Goal: Task Accomplishment & Management: Use online tool/utility

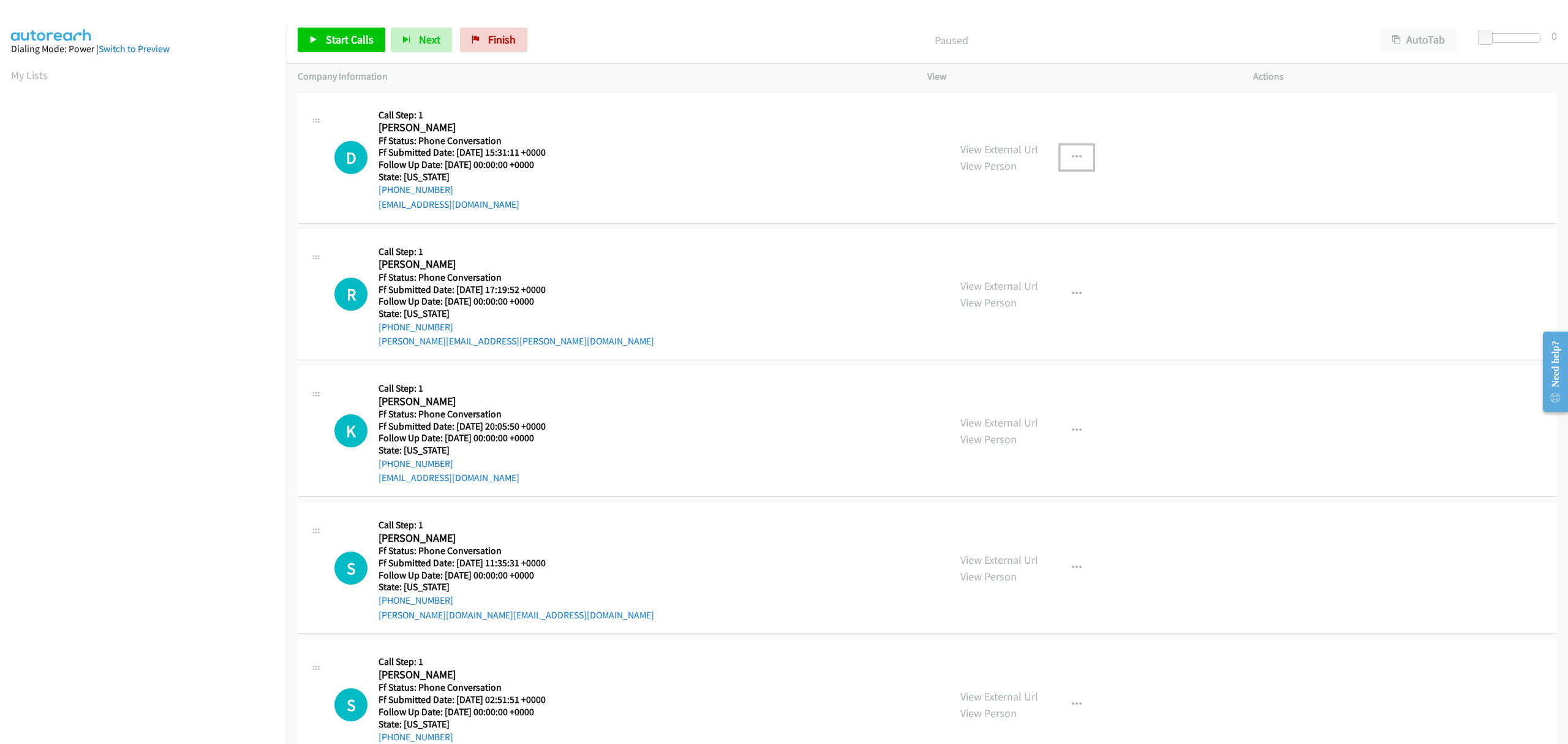
click at [1072, 153] on icon "button" at bounding box center [1077, 157] width 10 height 10
click at [959, 235] on link "Skip Call" at bounding box center [1011, 237] width 163 height 24
click at [1073, 293] on icon "button" at bounding box center [1077, 294] width 10 height 10
click at [959, 373] on link "Skip Call" at bounding box center [1011, 374] width 163 height 24
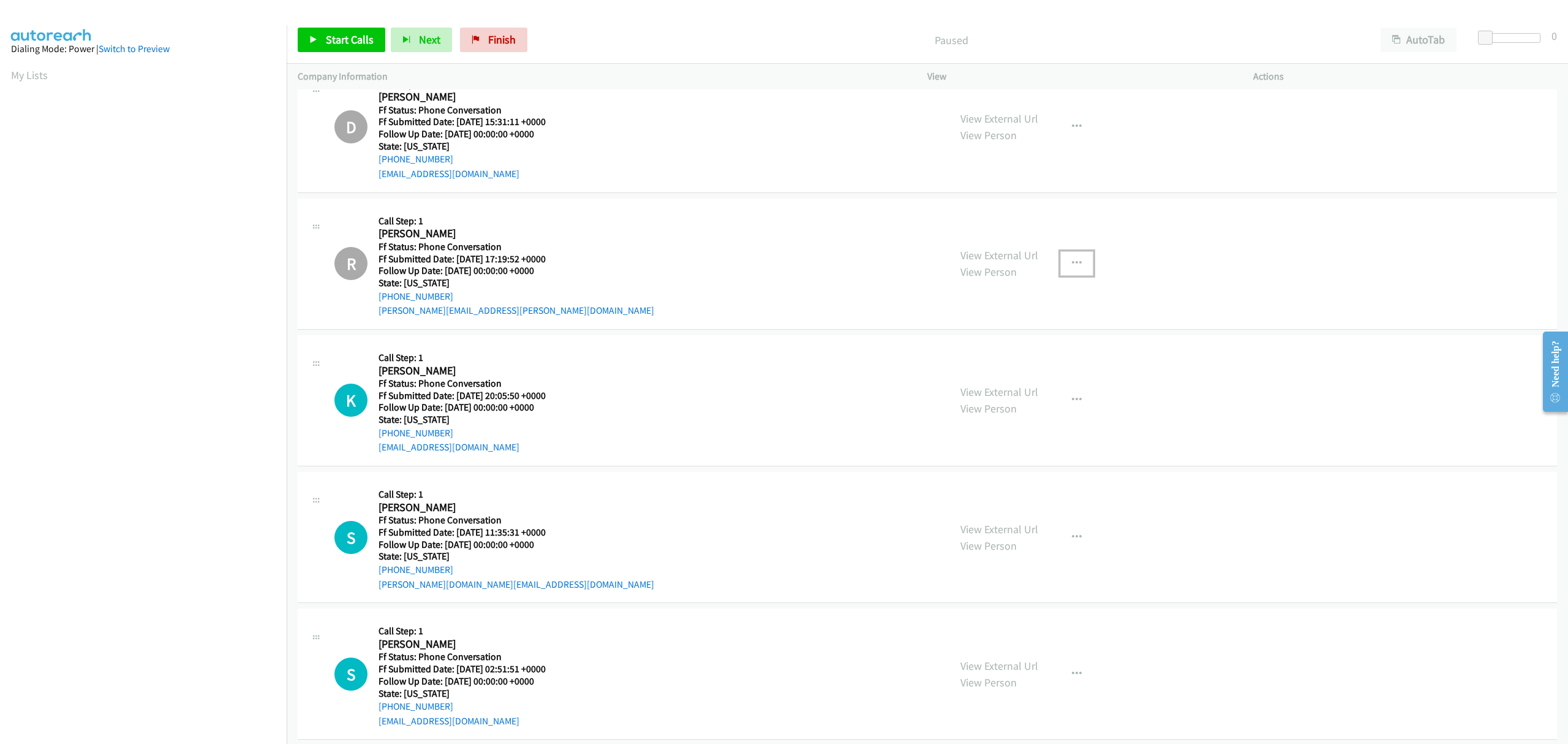
scroll to position [48, 0]
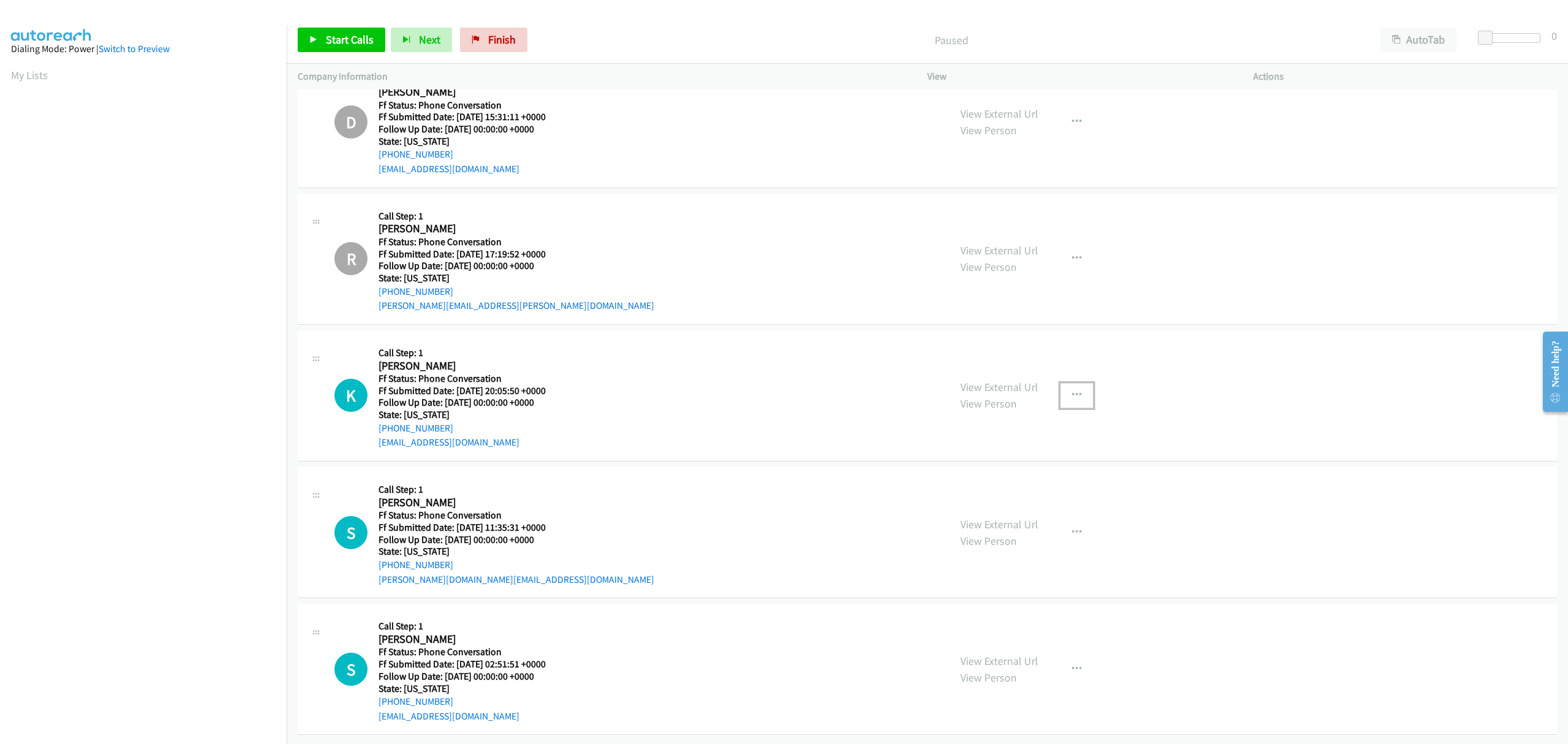
click at [1074, 390] on icon "button" at bounding box center [1077, 395] width 10 height 10
click at [0, 0] on link "Skip Call" at bounding box center [0, 0] width 0 height 0
click at [950, 478] on div "View External Url View Person View External Url Email Schedule/Manage Callback …" at bounding box center [1118, 532] width 337 height 109
click at [954, 467] on div "S Callback Scheduled Call Step: 1 Saul Silva America/New_York Ff Status: Phone …" at bounding box center [928, 533] width 1259 height 131
click at [946, 467] on div "S Callback Scheduled Call Step: 1 Saul Silva America/New_York Ff Status: Phone …" at bounding box center [928, 533] width 1259 height 131
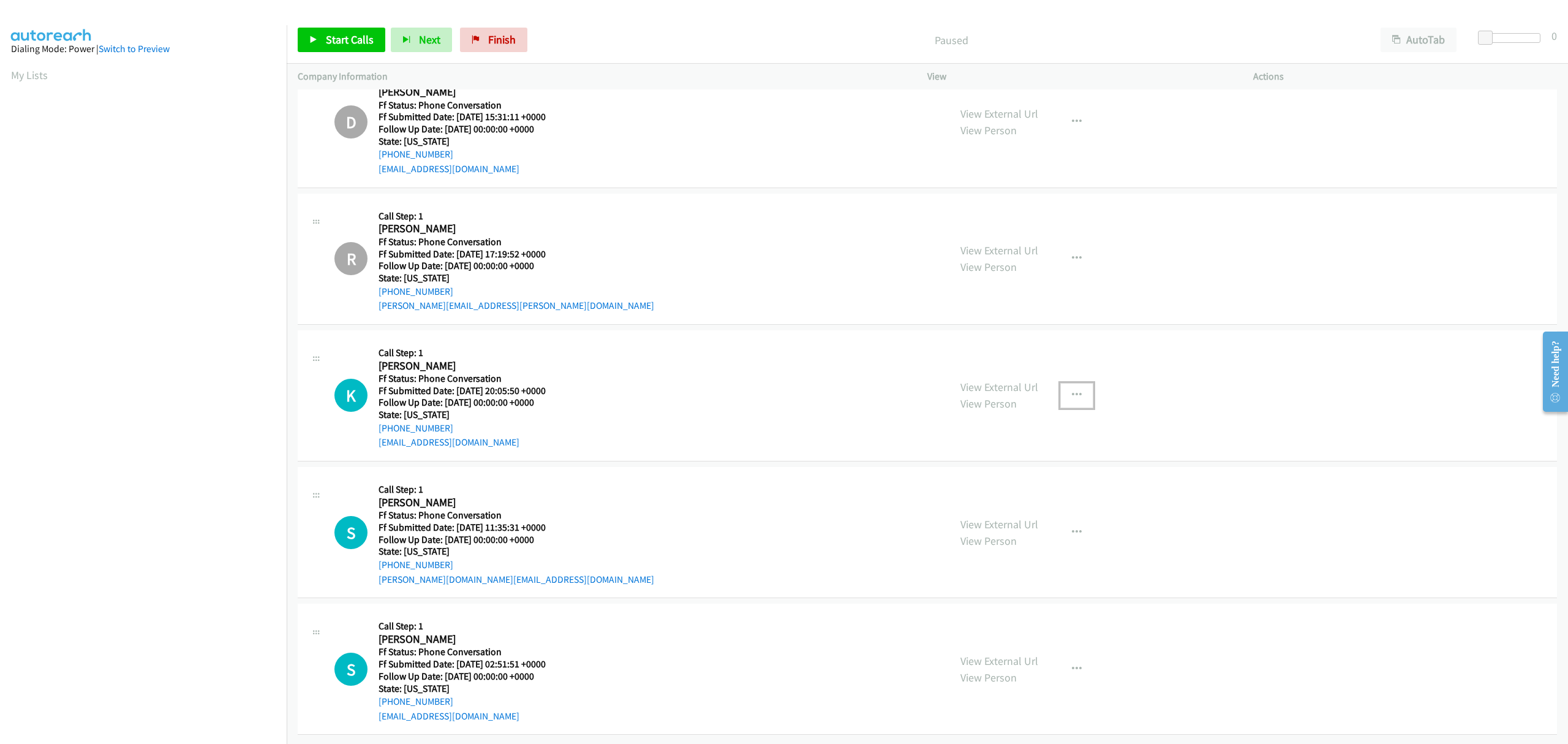
click at [976, 467] on div "S Callback Scheduled Call Step: 1 Saul Silva America/New_York Ff Status: Phone …" at bounding box center [928, 533] width 1259 height 131
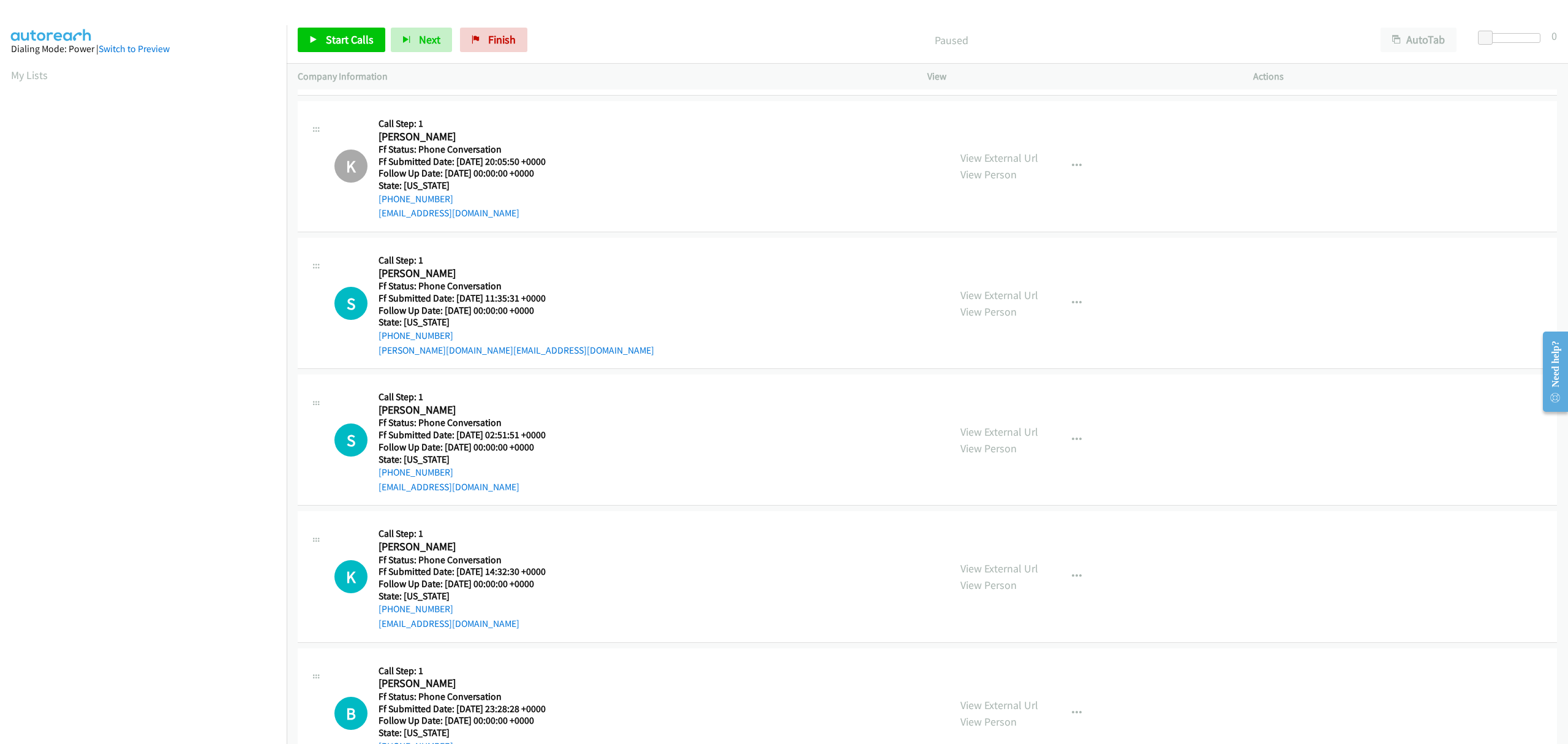
scroll to position [293, 0]
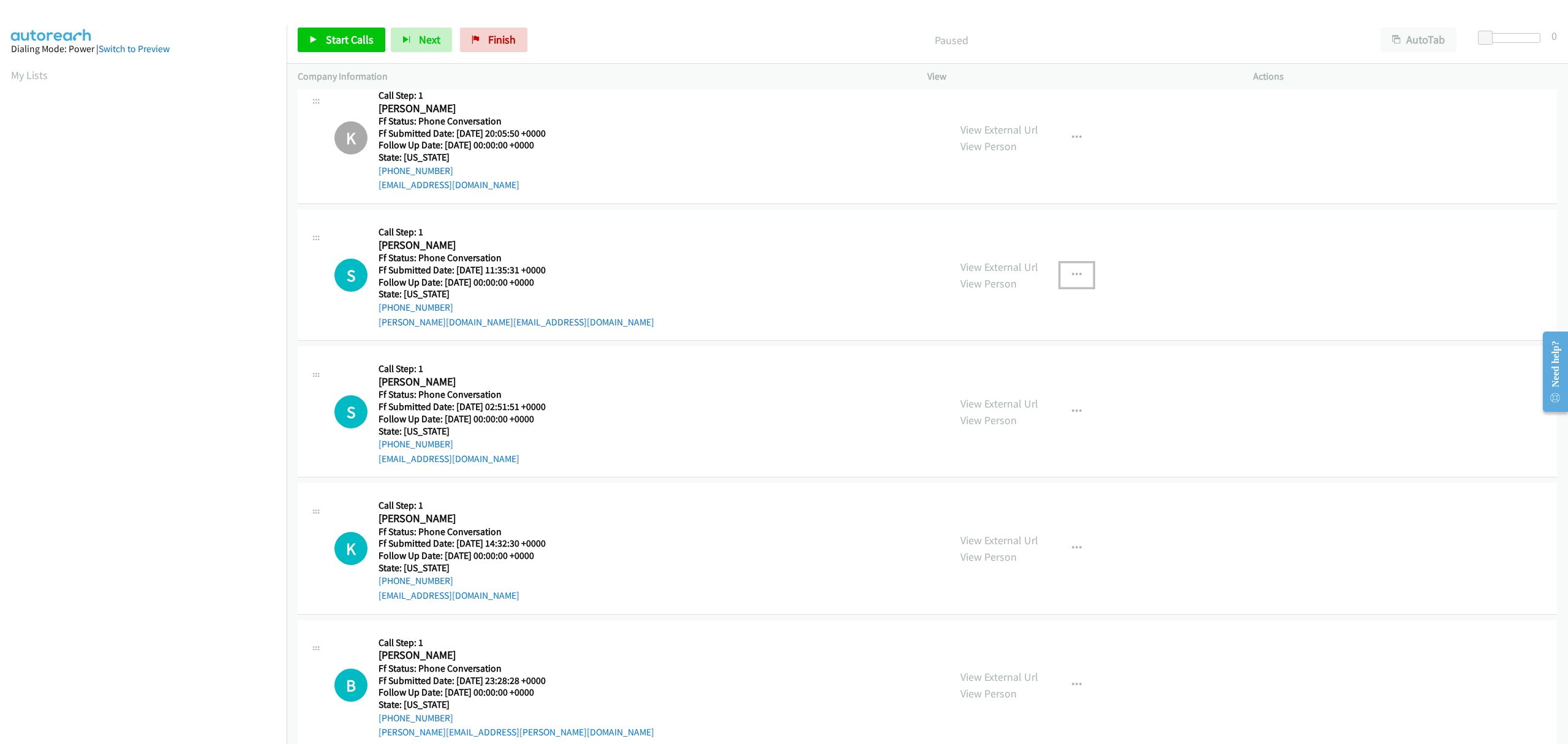
click at [1072, 270] on icon "button" at bounding box center [1077, 275] width 10 height 10
click at [973, 354] on link "Skip Call" at bounding box center [1011, 355] width 163 height 24
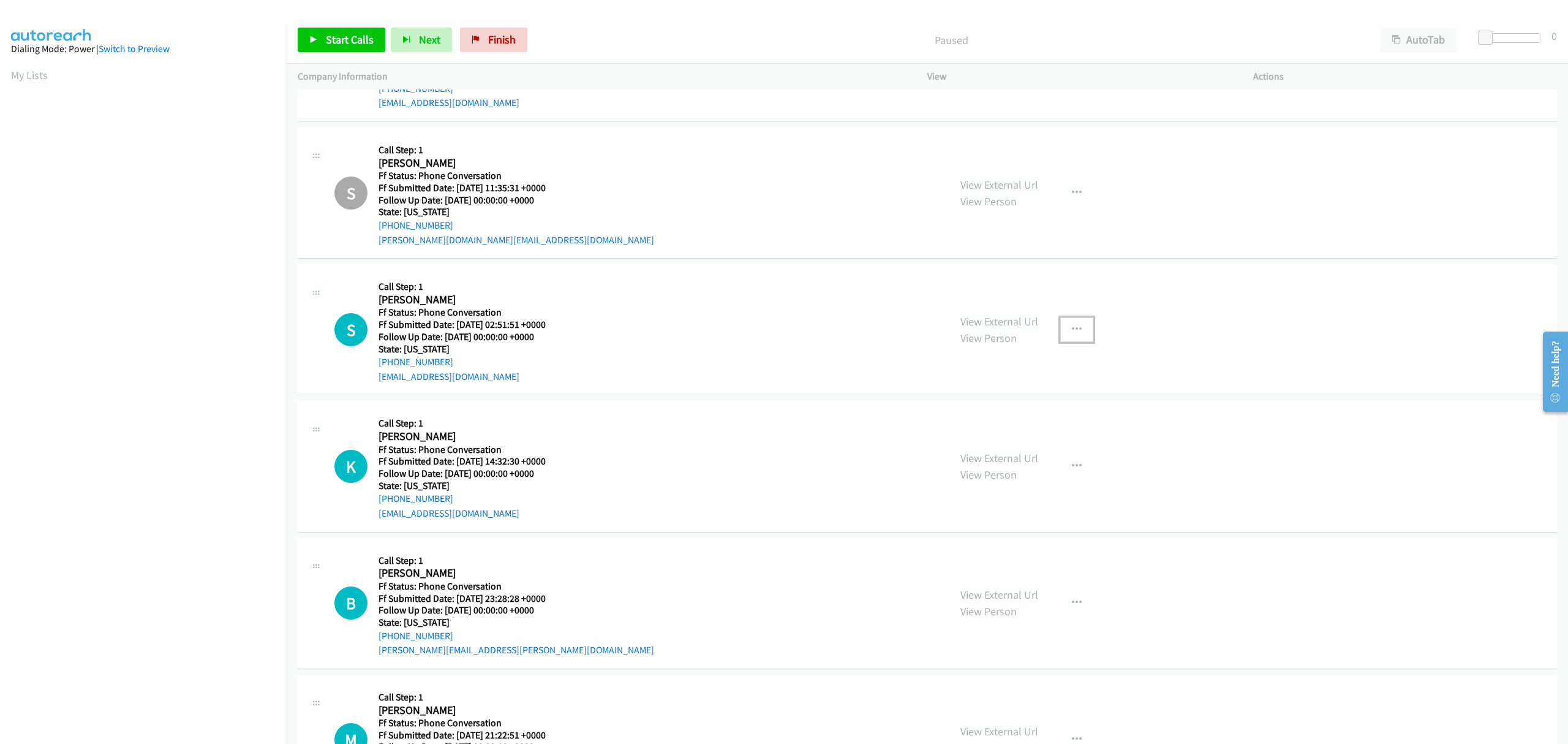
click at [1073, 329] on icon "button" at bounding box center [1077, 329] width 10 height 10
click at [979, 415] on link "Skip Call" at bounding box center [1011, 409] width 163 height 24
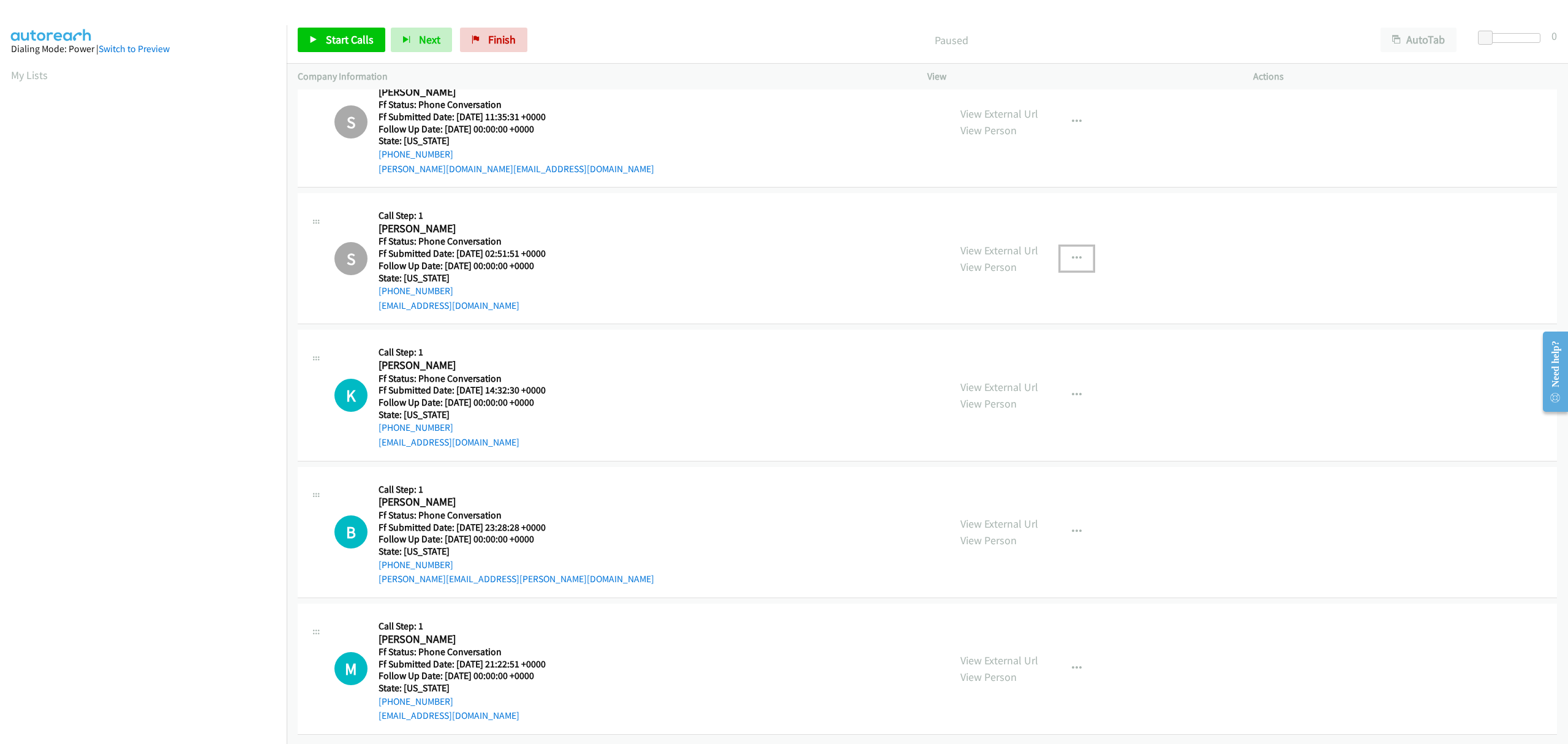
scroll to position [459, 0]
click at [1072, 527] on icon "button" at bounding box center [1077, 532] width 10 height 10
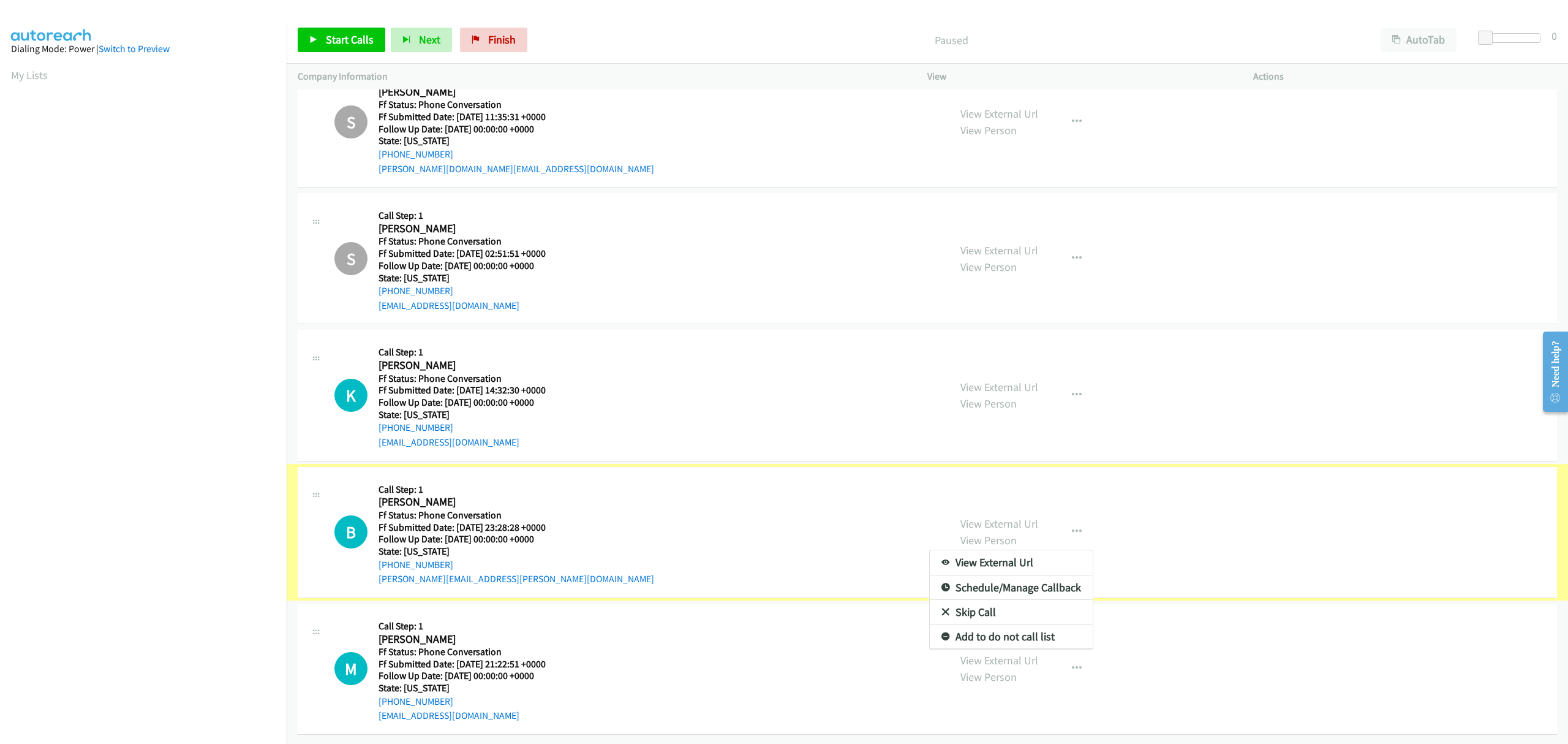
scroll to position [344, 0]
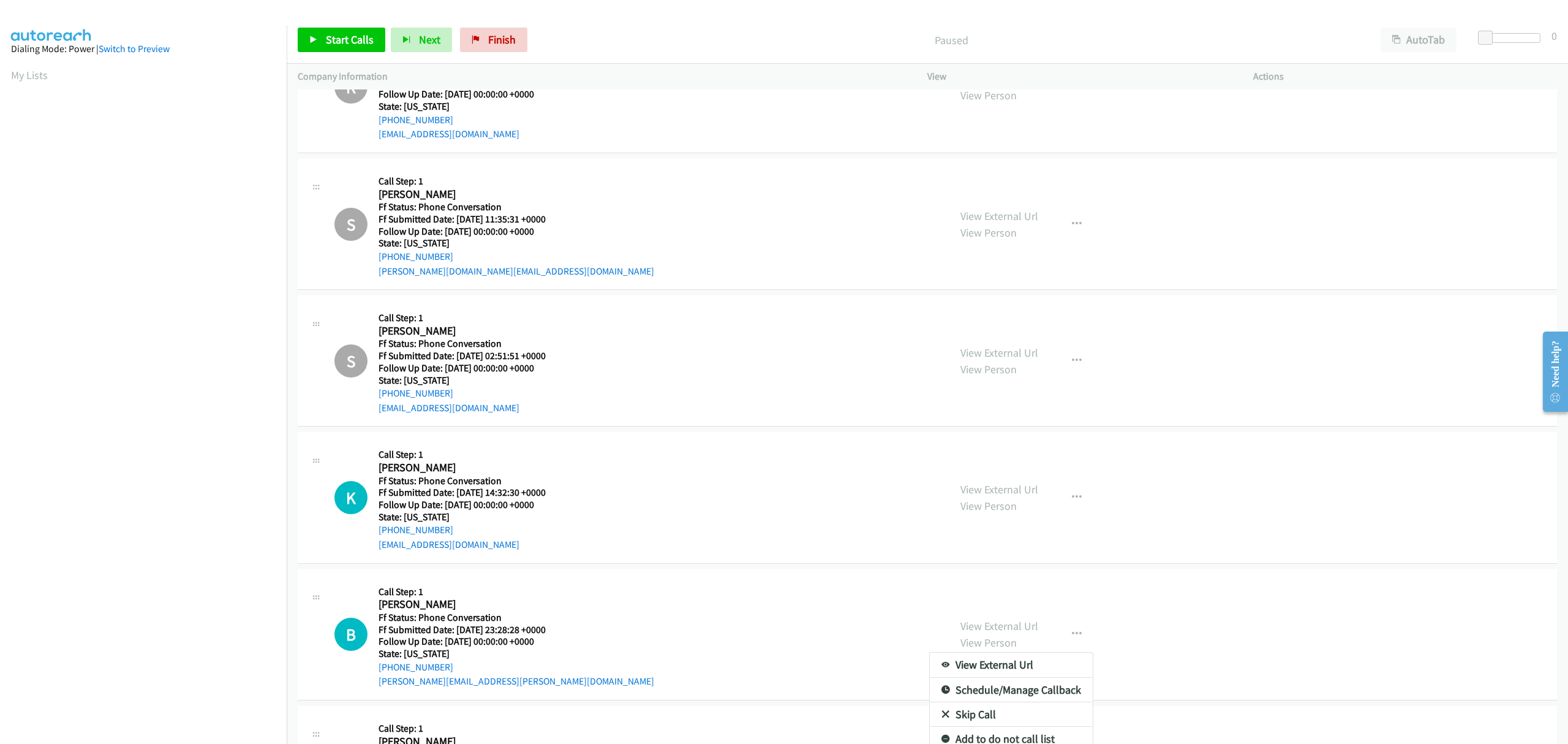
click at [1054, 496] on div at bounding box center [784, 372] width 1568 height 744
click at [1069, 489] on button "button" at bounding box center [1078, 498] width 33 height 24
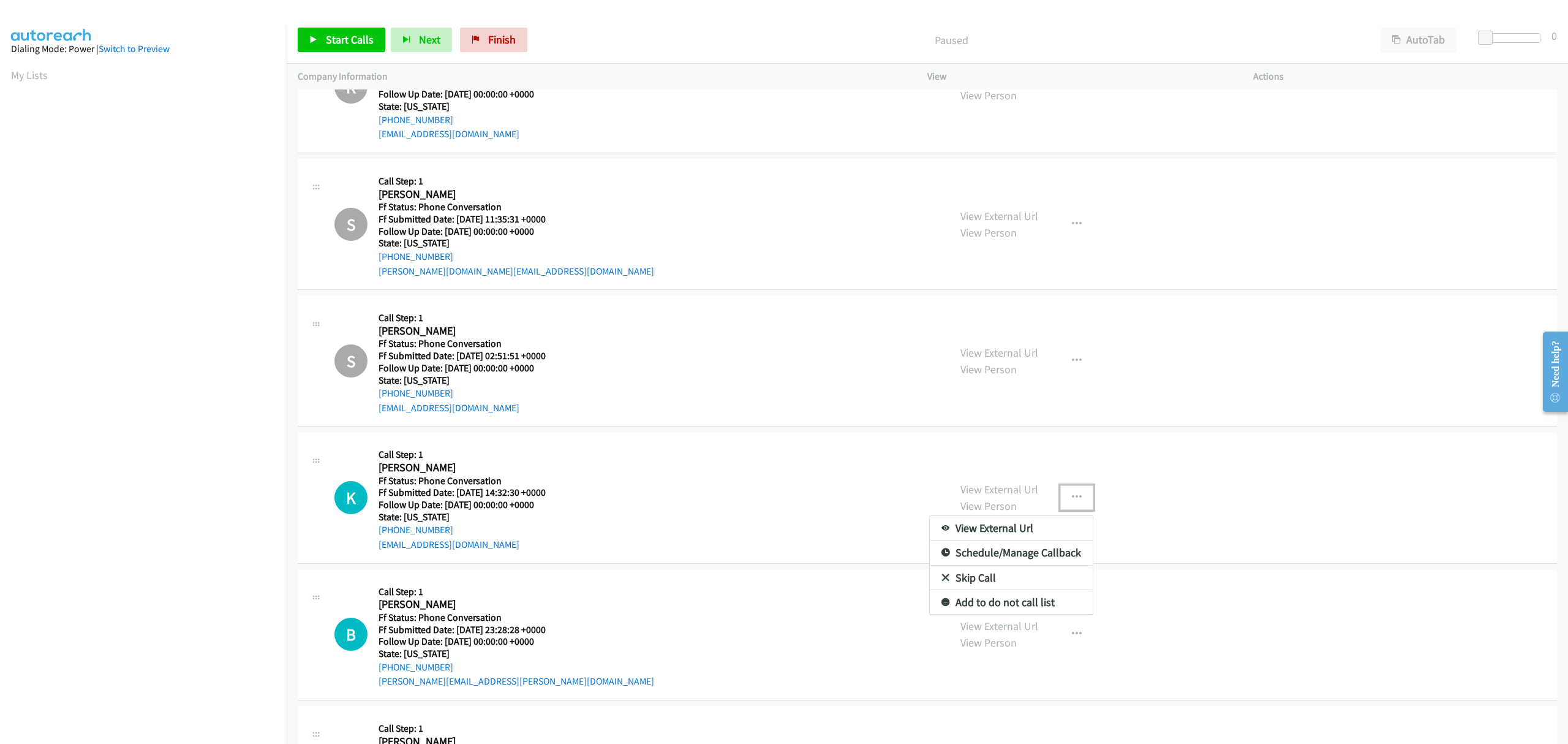
click at [976, 577] on link "Skip Call" at bounding box center [1011, 578] width 163 height 24
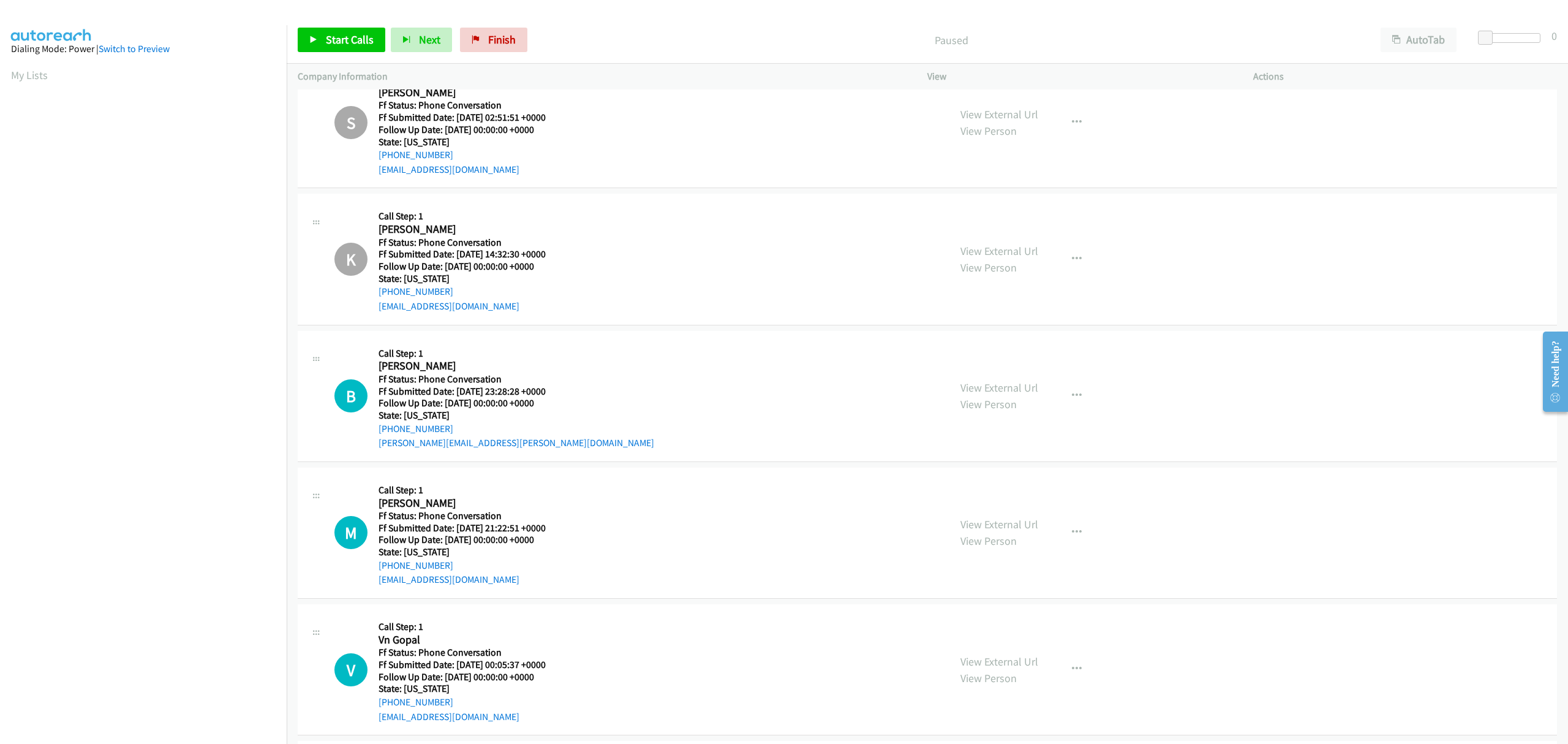
scroll to position [589, 0]
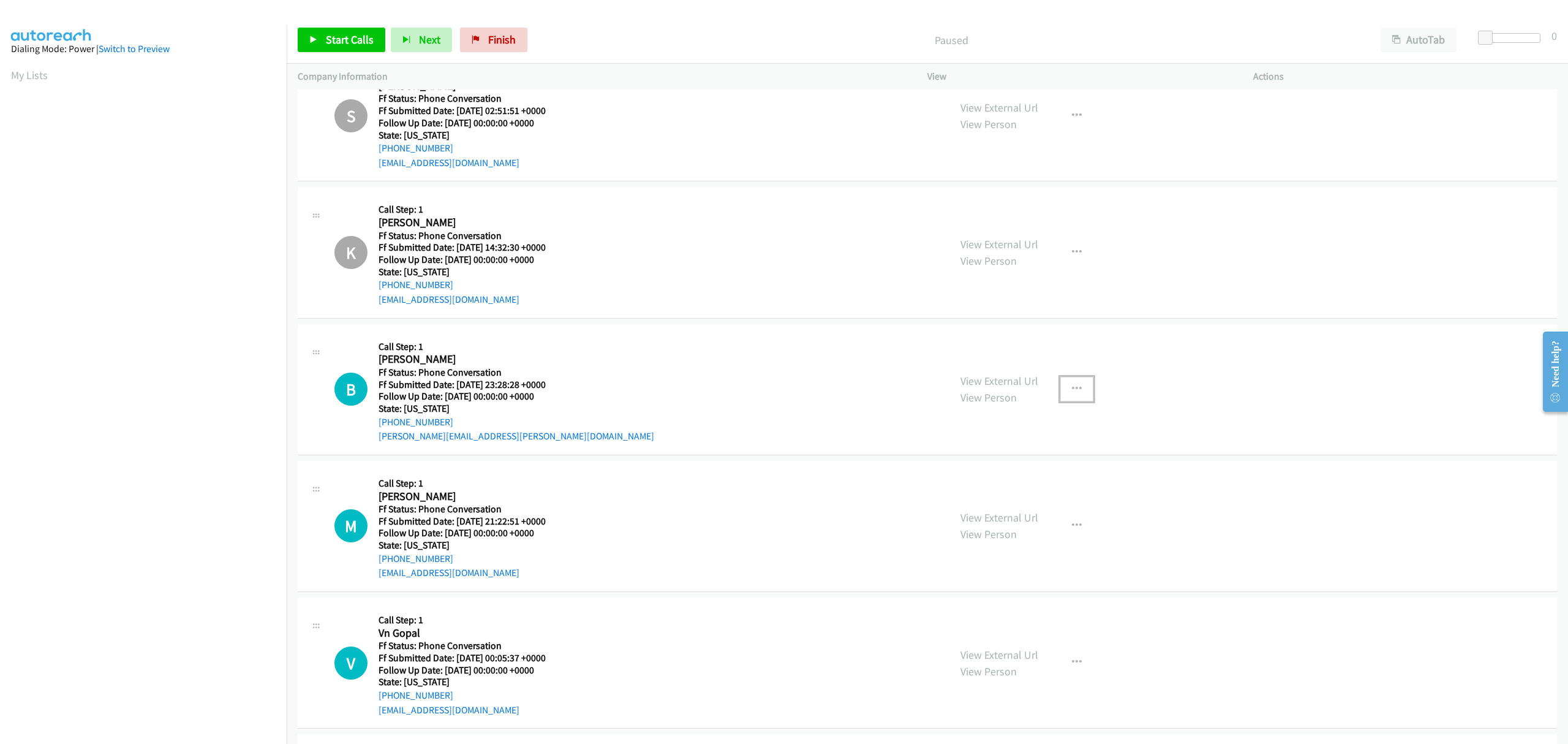
click at [1071, 383] on button "button" at bounding box center [1078, 389] width 33 height 24
click at [968, 471] on link "Skip Call" at bounding box center [1011, 469] width 163 height 24
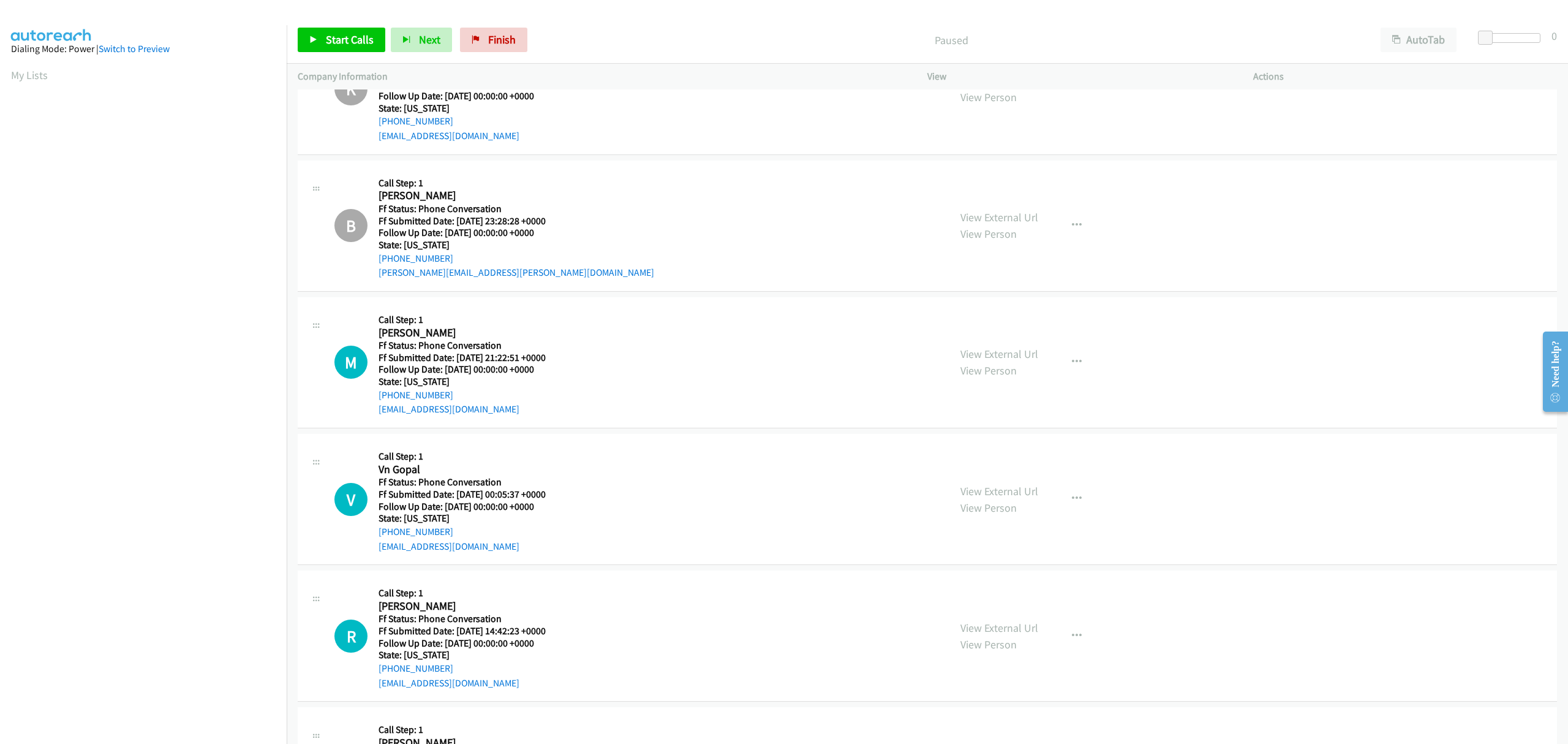
scroll to position [834, 0]
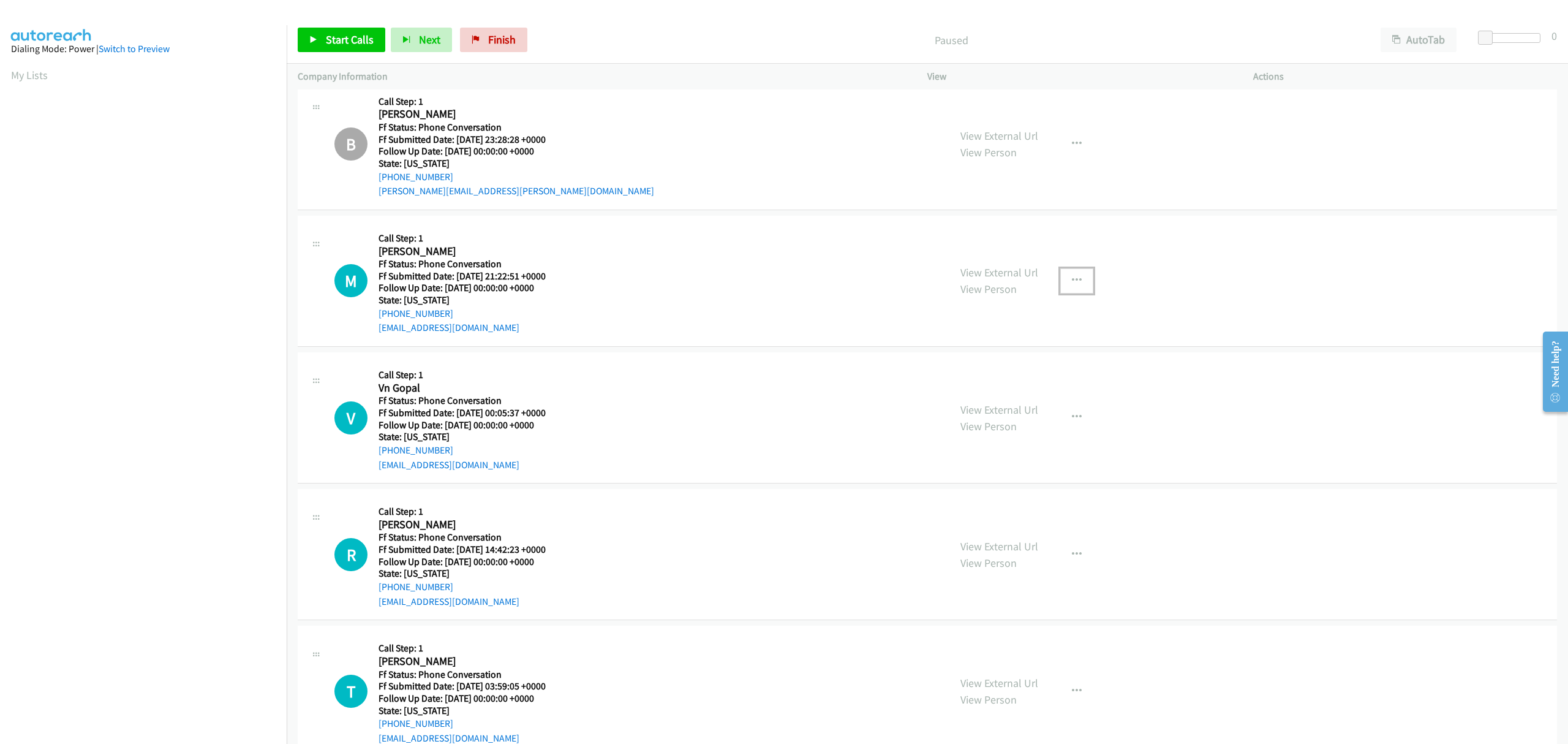
click at [1072, 278] on icon "button" at bounding box center [1077, 281] width 10 height 10
click at [978, 358] on link "Skip Call" at bounding box center [1011, 361] width 163 height 24
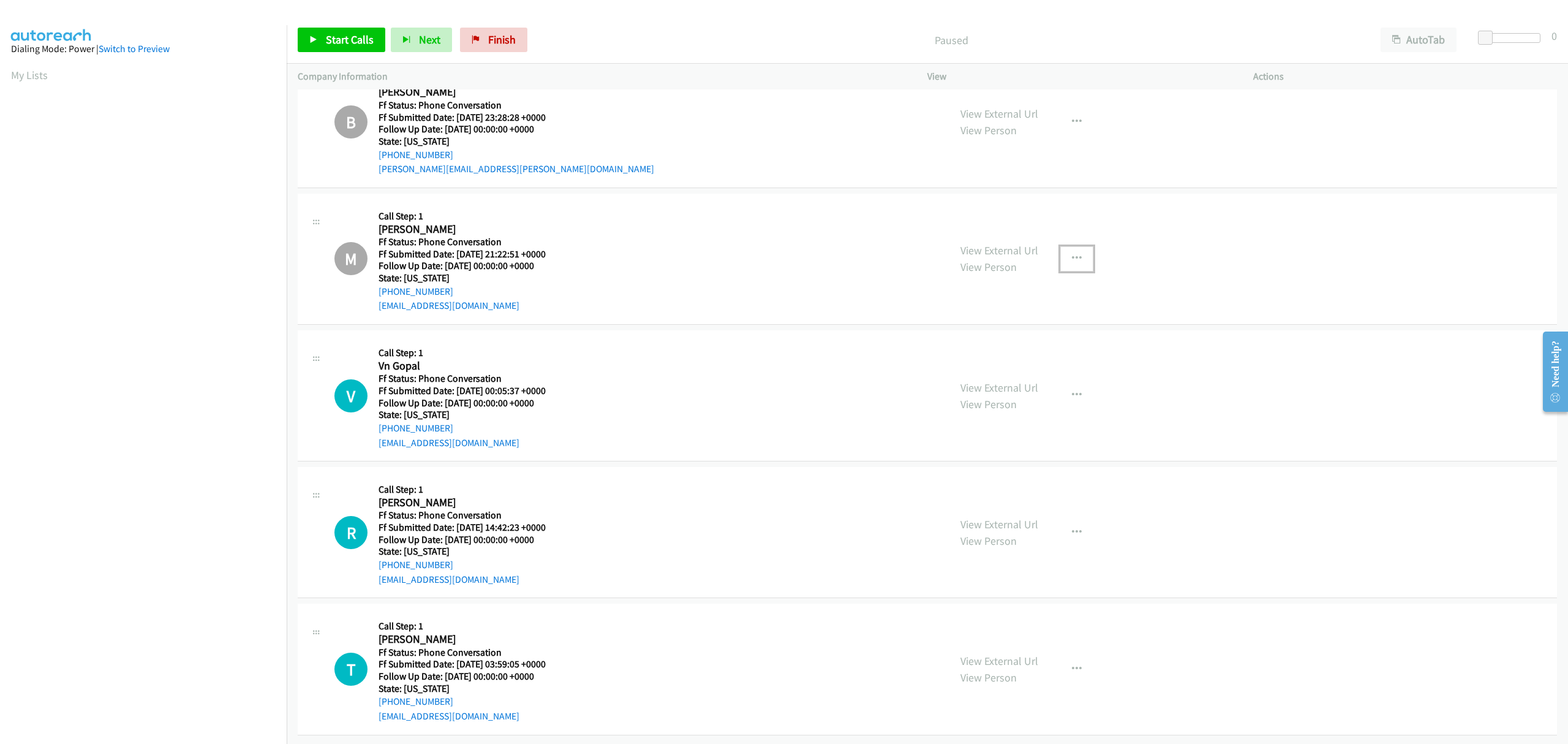
scroll to position [870, 0]
click at [1072, 664] on icon "button" at bounding box center [1077, 669] width 10 height 10
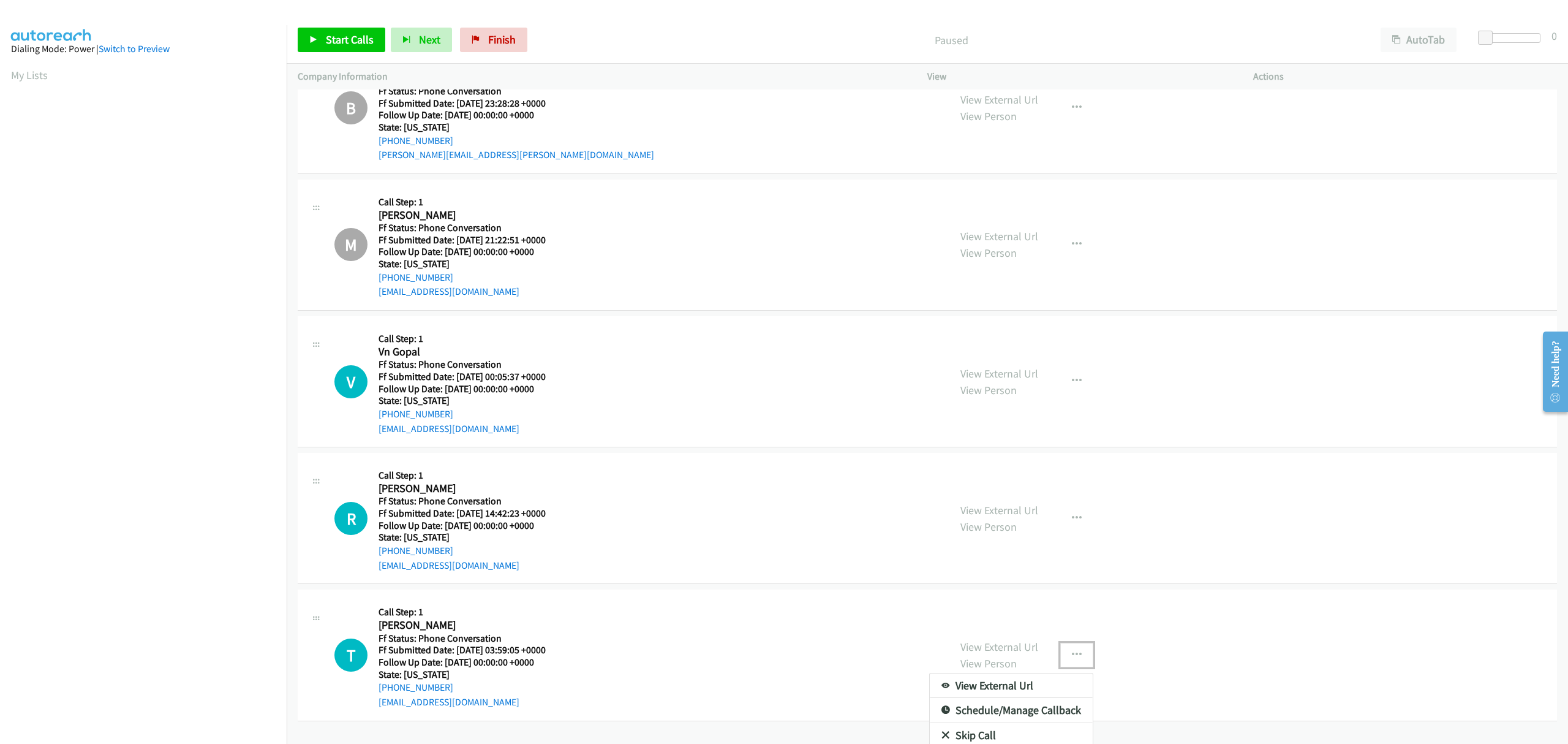
scroll to position [915, 0]
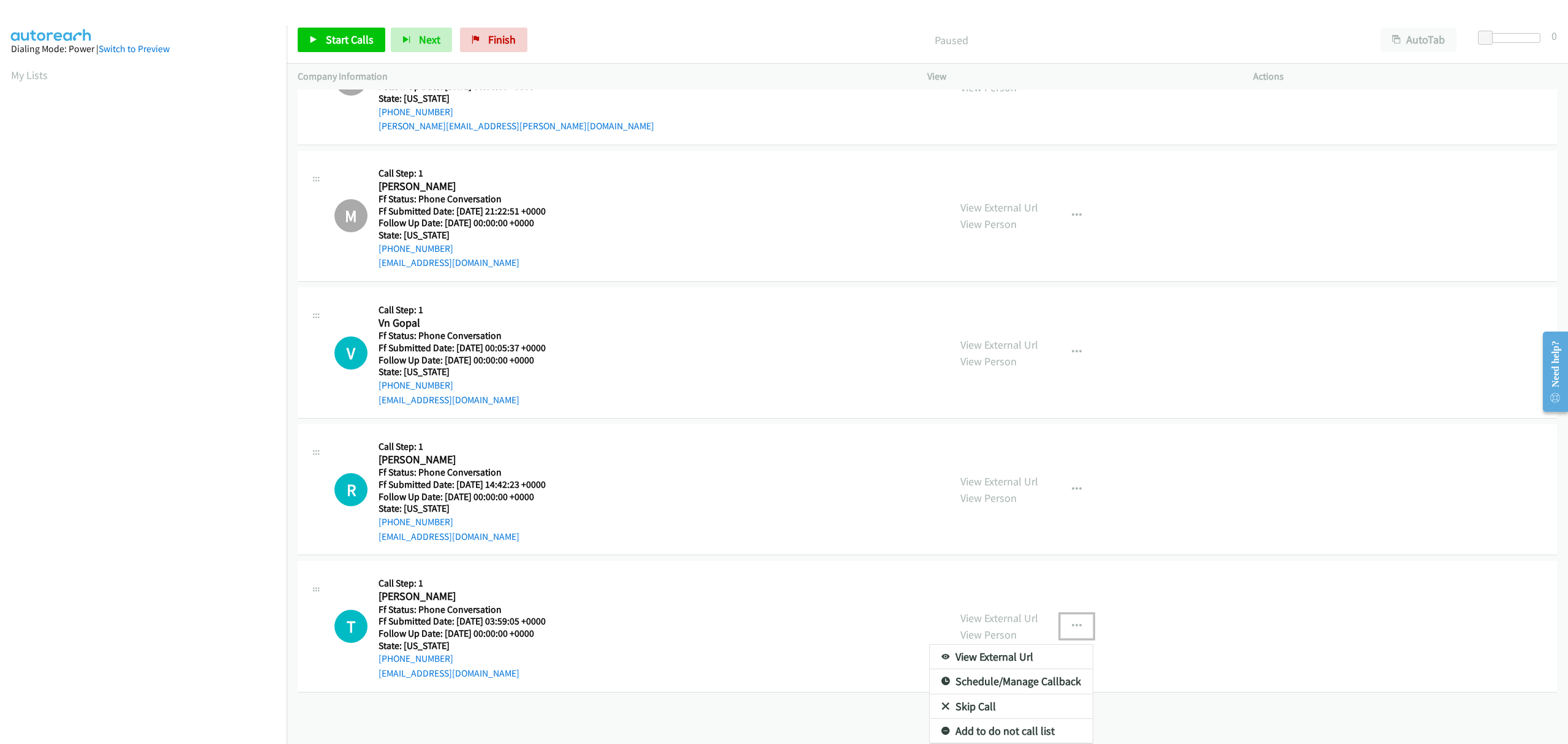
click at [981, 695] on link "Skip Call" at bounding box center [1011, 707] width 163 height 24
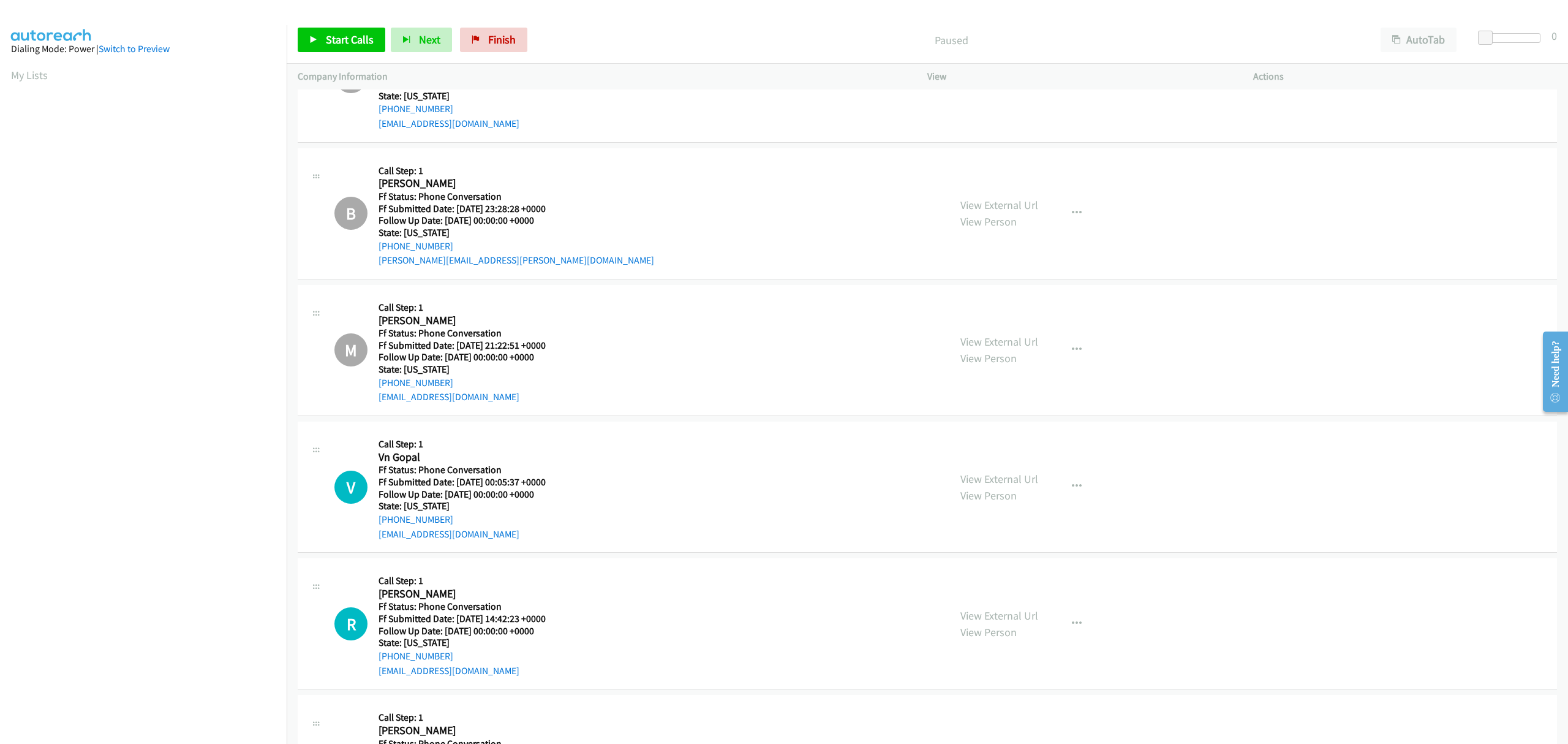
scroll to position [736, 0]
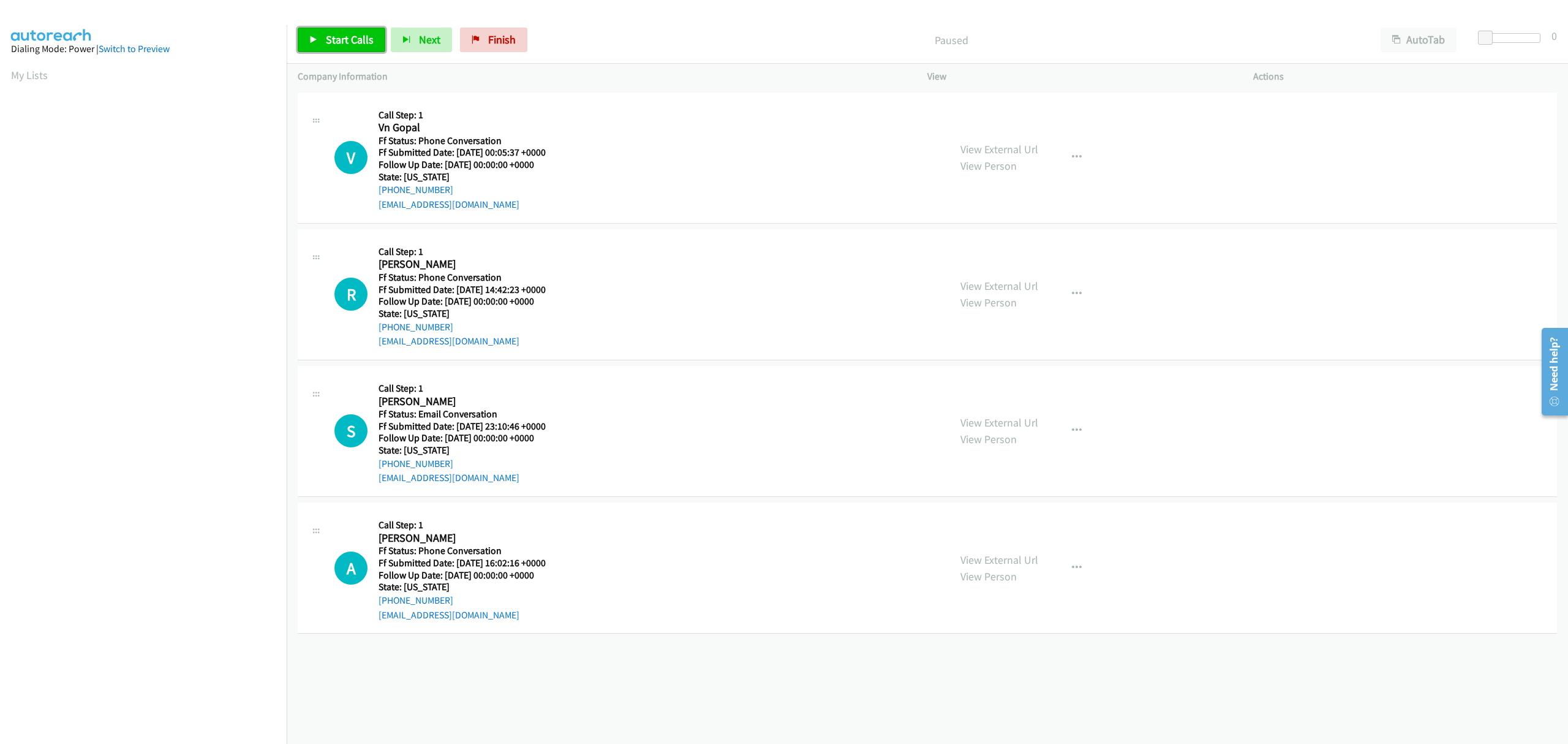
click at [344, 33] on span "Start Calls" at bounding box center [350, 40] width 48 height 14
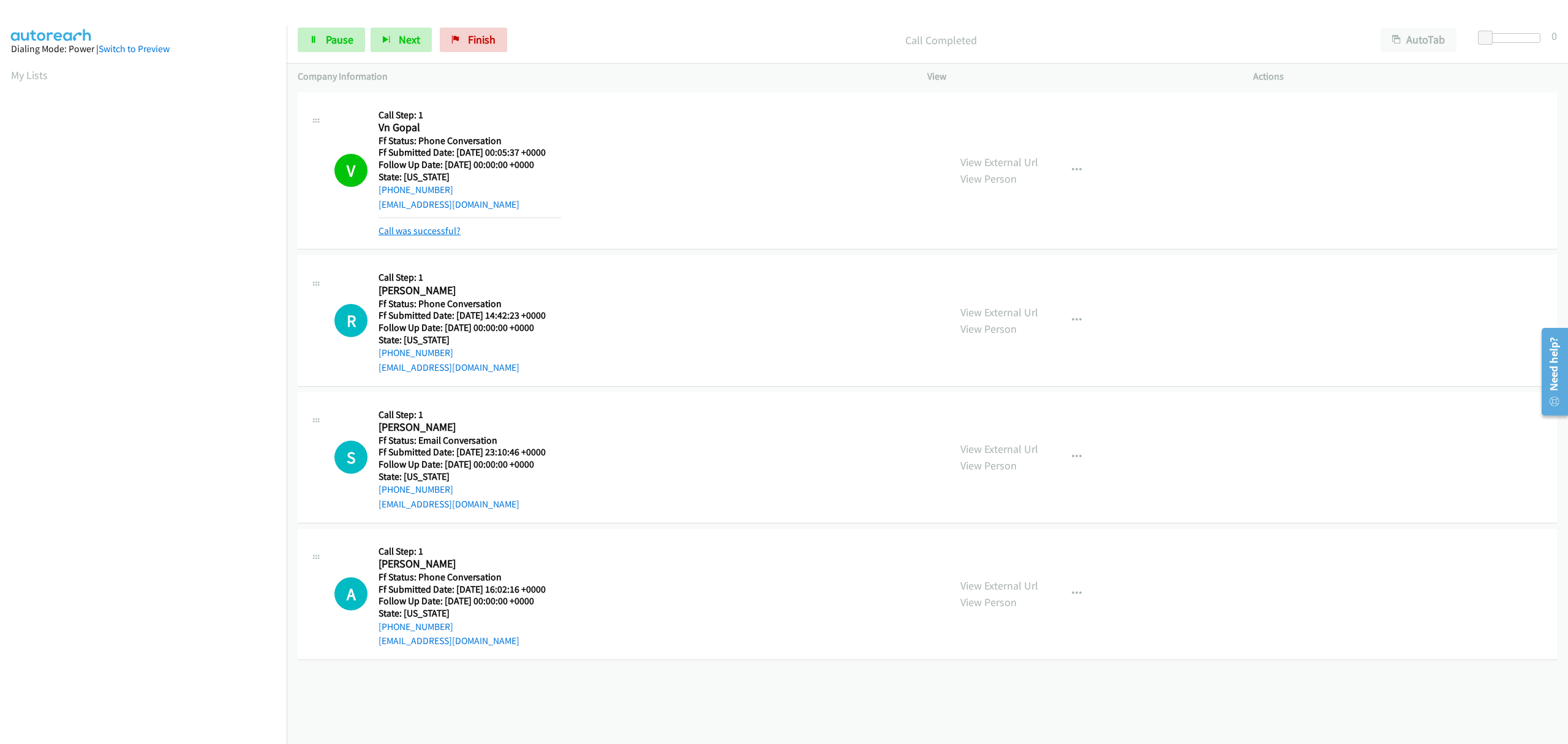
click at [395, 235] on link "Call was successful?" at bounding box center [420, 231] width 82 height 11
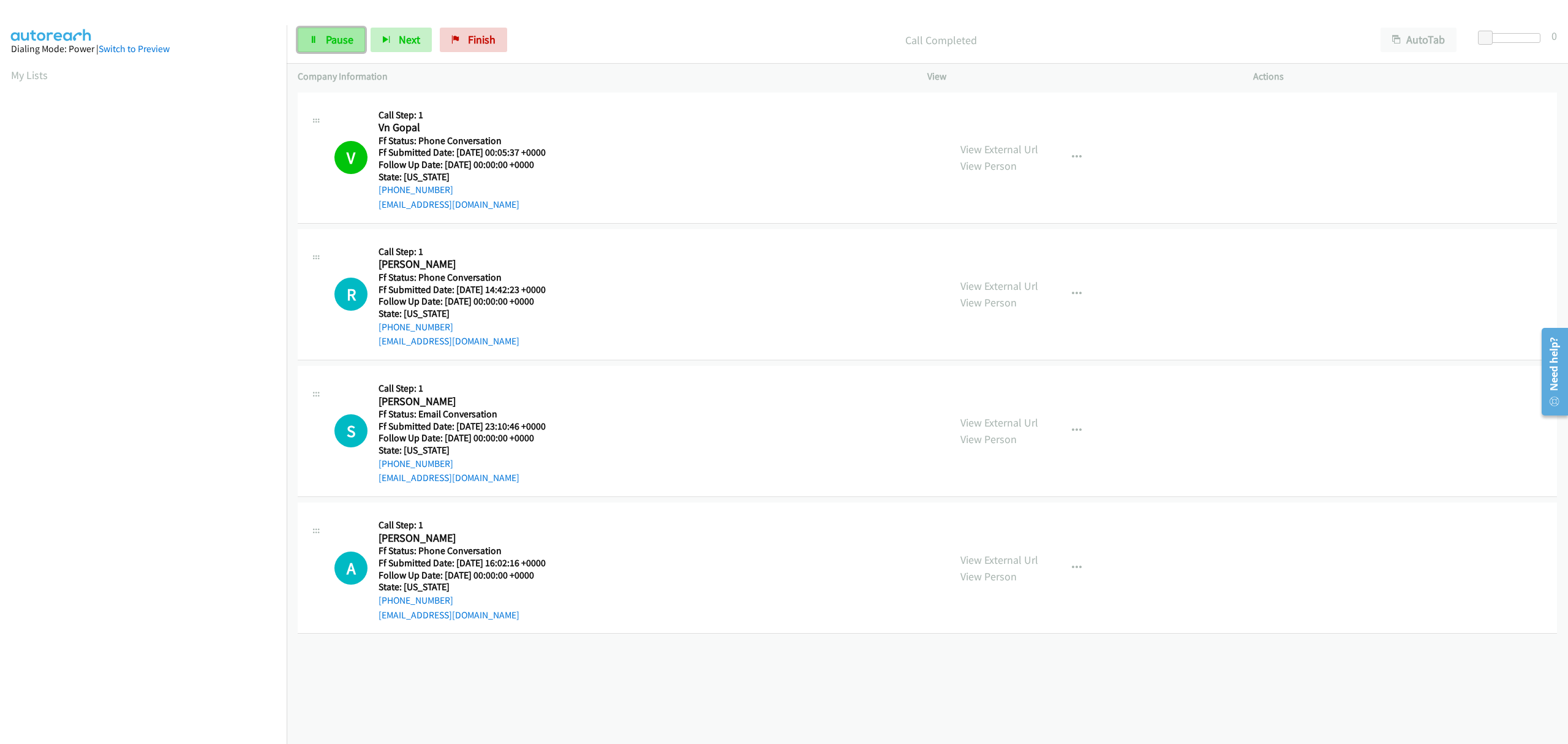
click at [324, 40] on link "Pause" at bounding box center [332, 40] width 68 height 24
click at [324, 40] on link "Start Calls" at bounding box center [341, 40] width 87 height 24
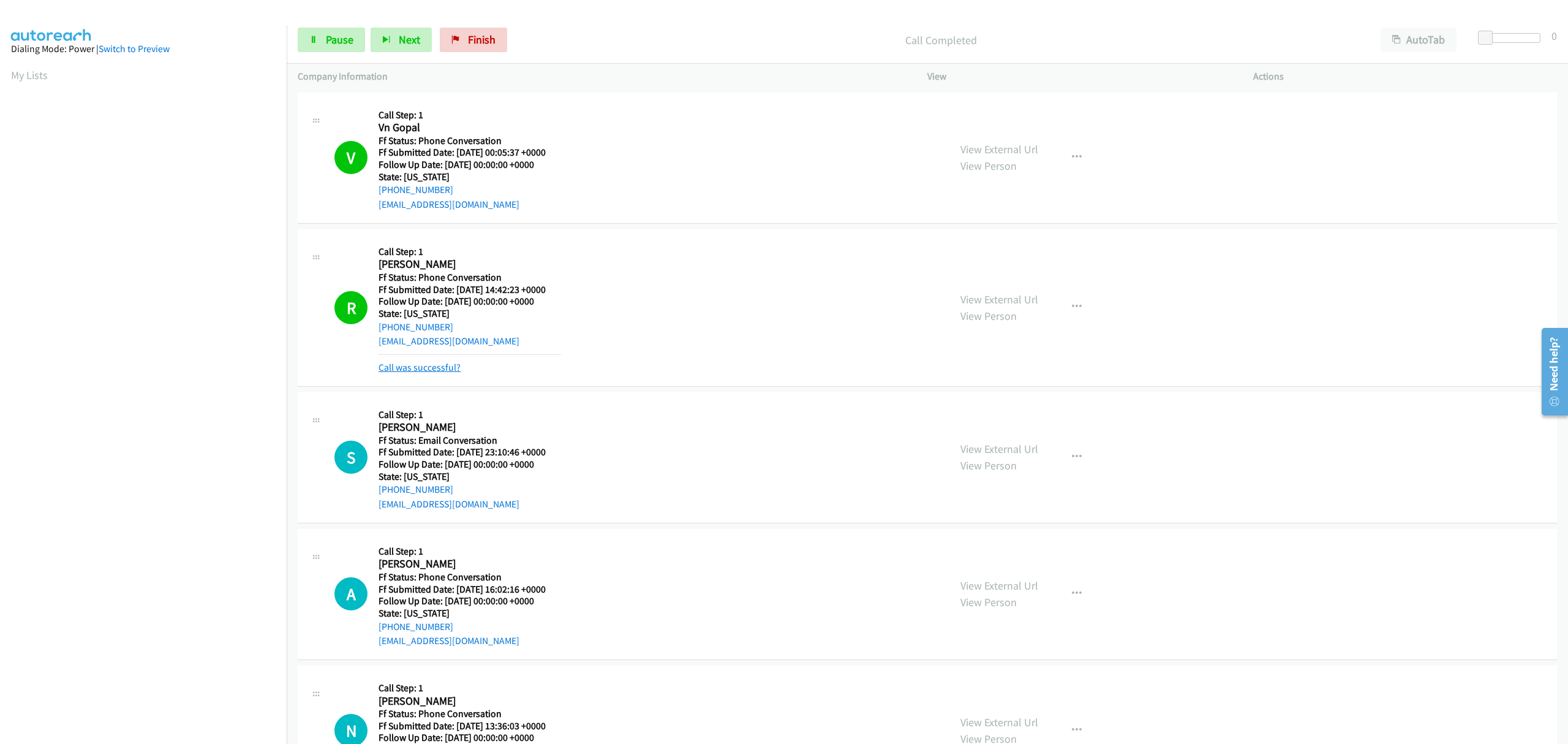
click at [432, 370] on link "Call was successful?" at bounding box center [420, 367] width 82 height 11
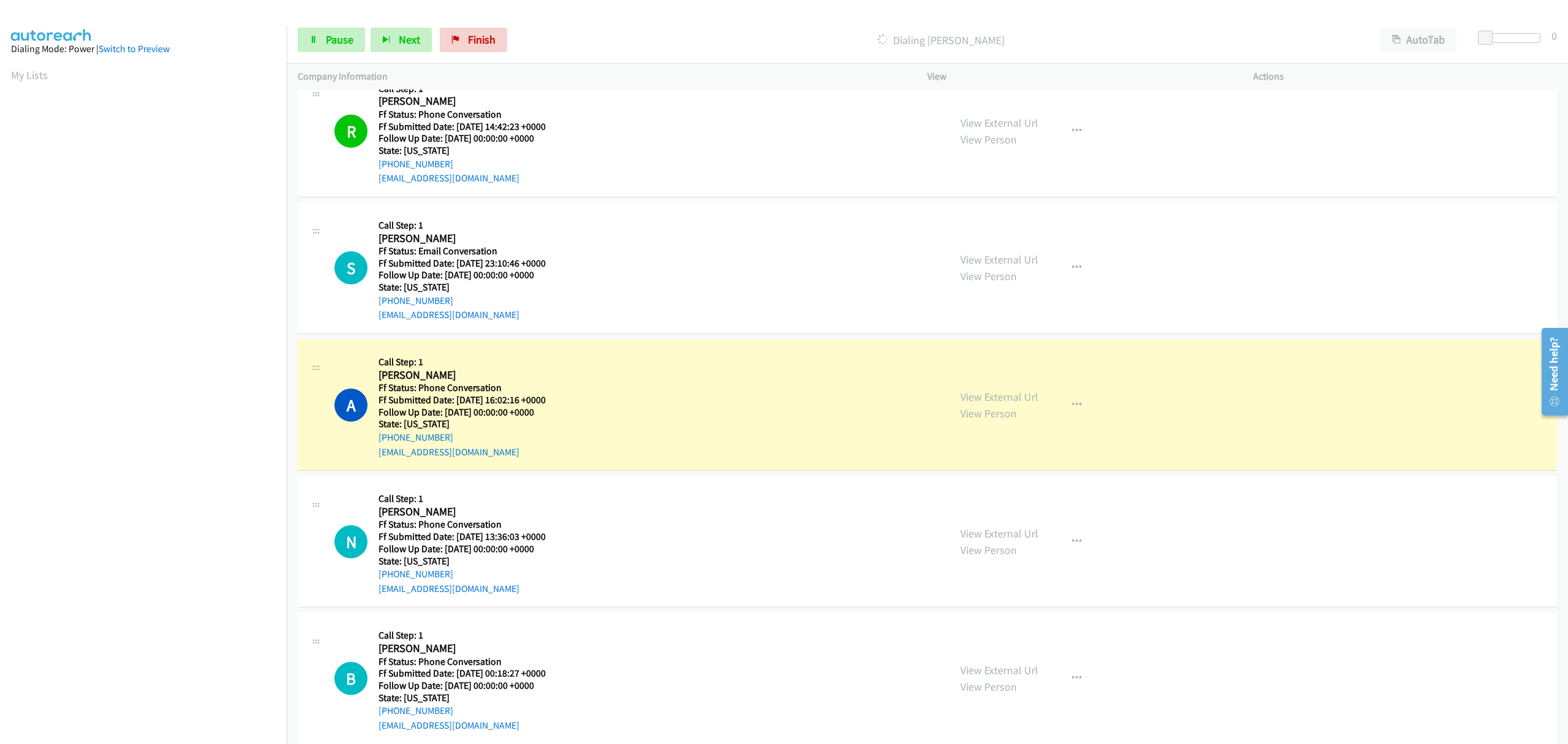
scroll to position [322, 0]
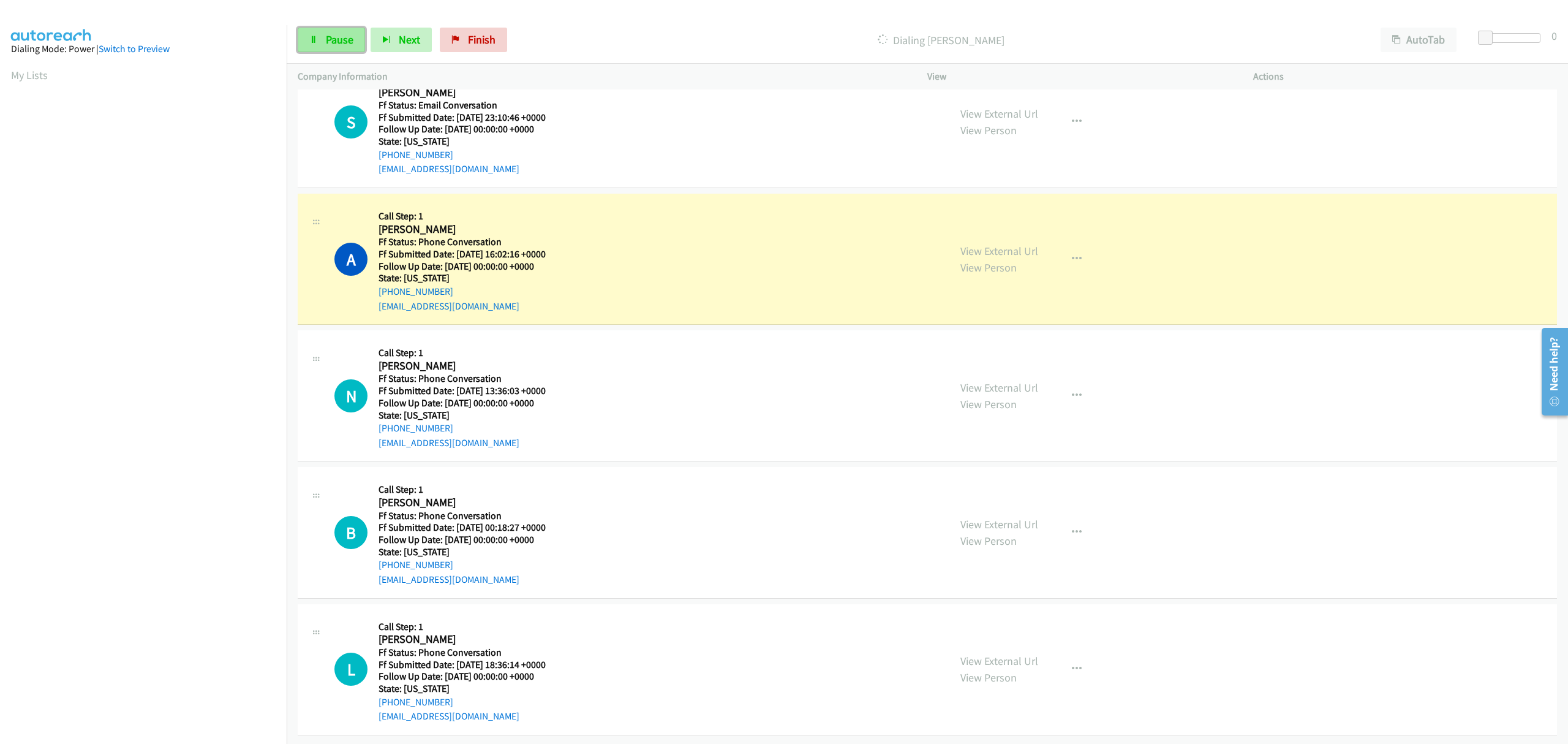
click at [329, 46] on span "Pause" at bounding box center [340, 40] width 27 height 14
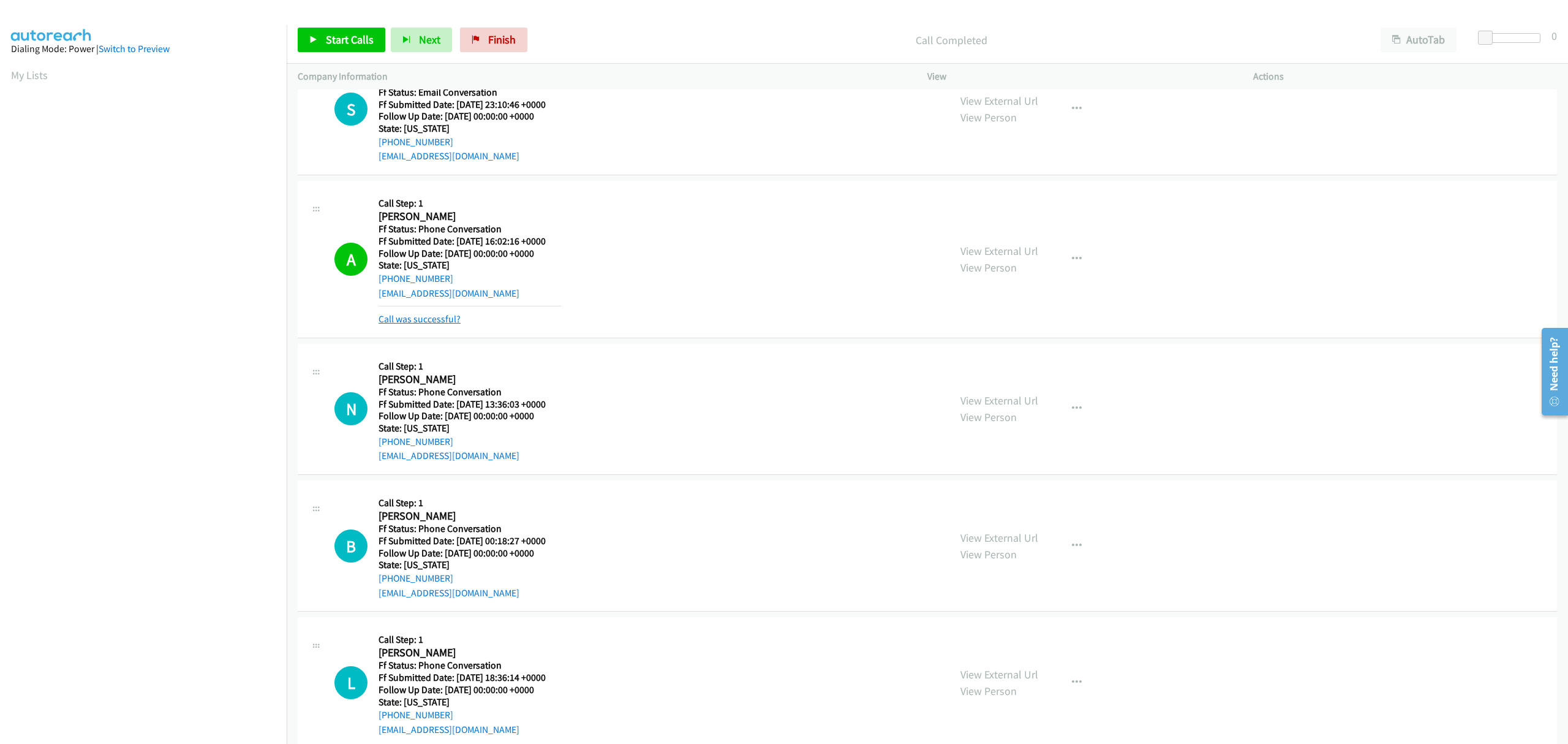
click at [442, 321] on link "Call was successful?" at bounding box center [420, 319] width 82 height 11
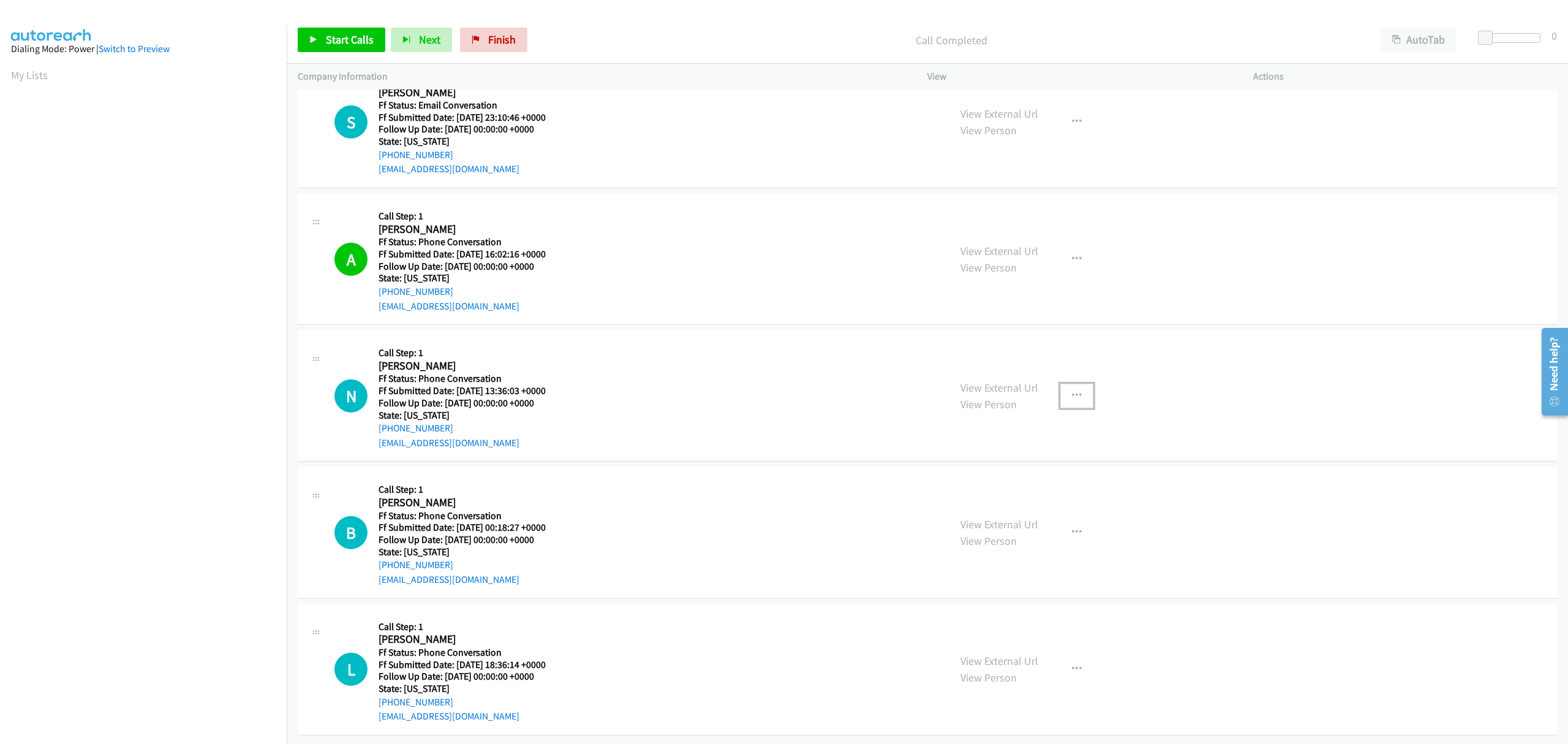
click at [1072, 391] on icon "button" at bounding box center [1077, 396] width 10 height 10
click at [941, 472] on icon at bounding box center [945, 475] width 8 height 8
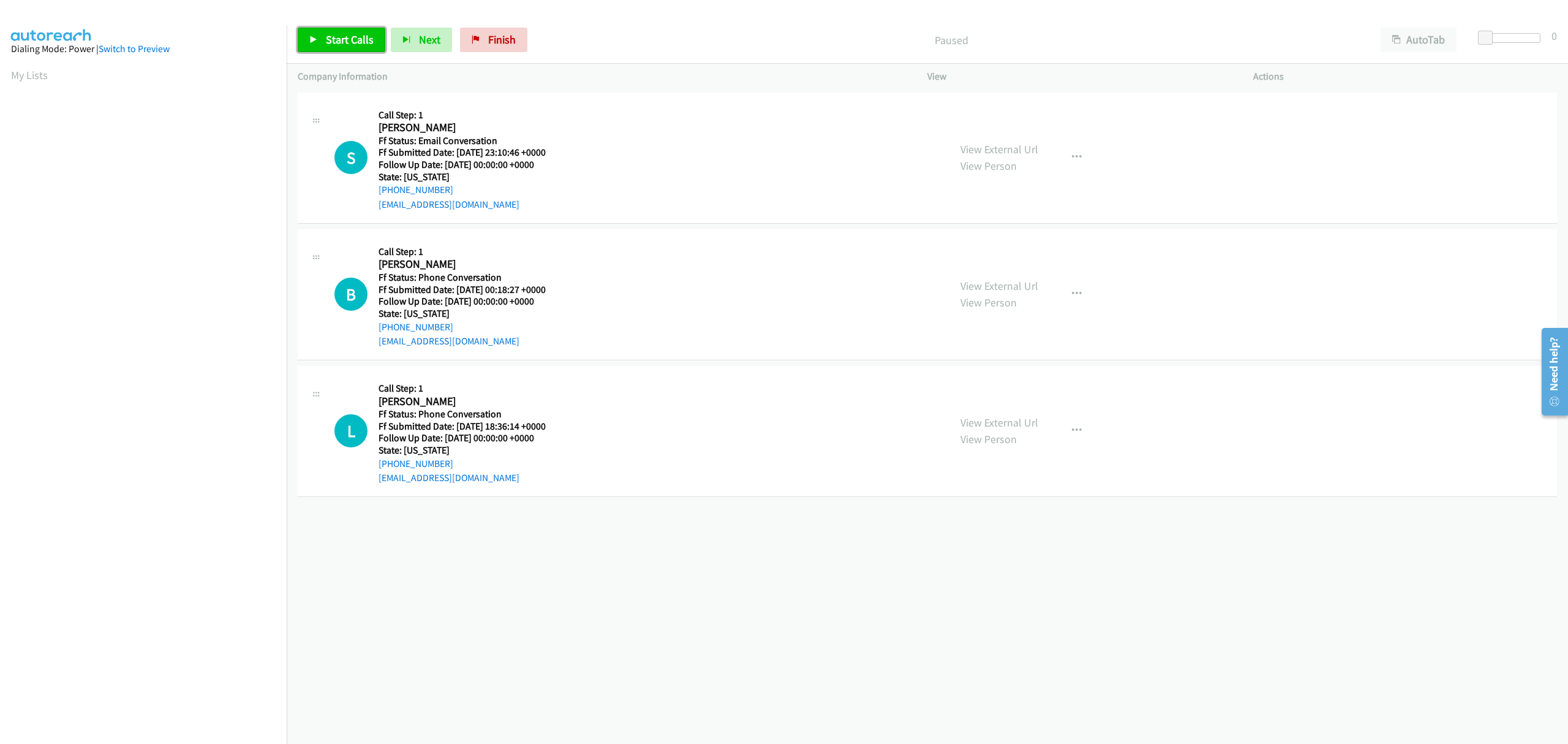
click at [339, 36] on span "Start Calls" at bounding box center [350, 40] width 48 height 14
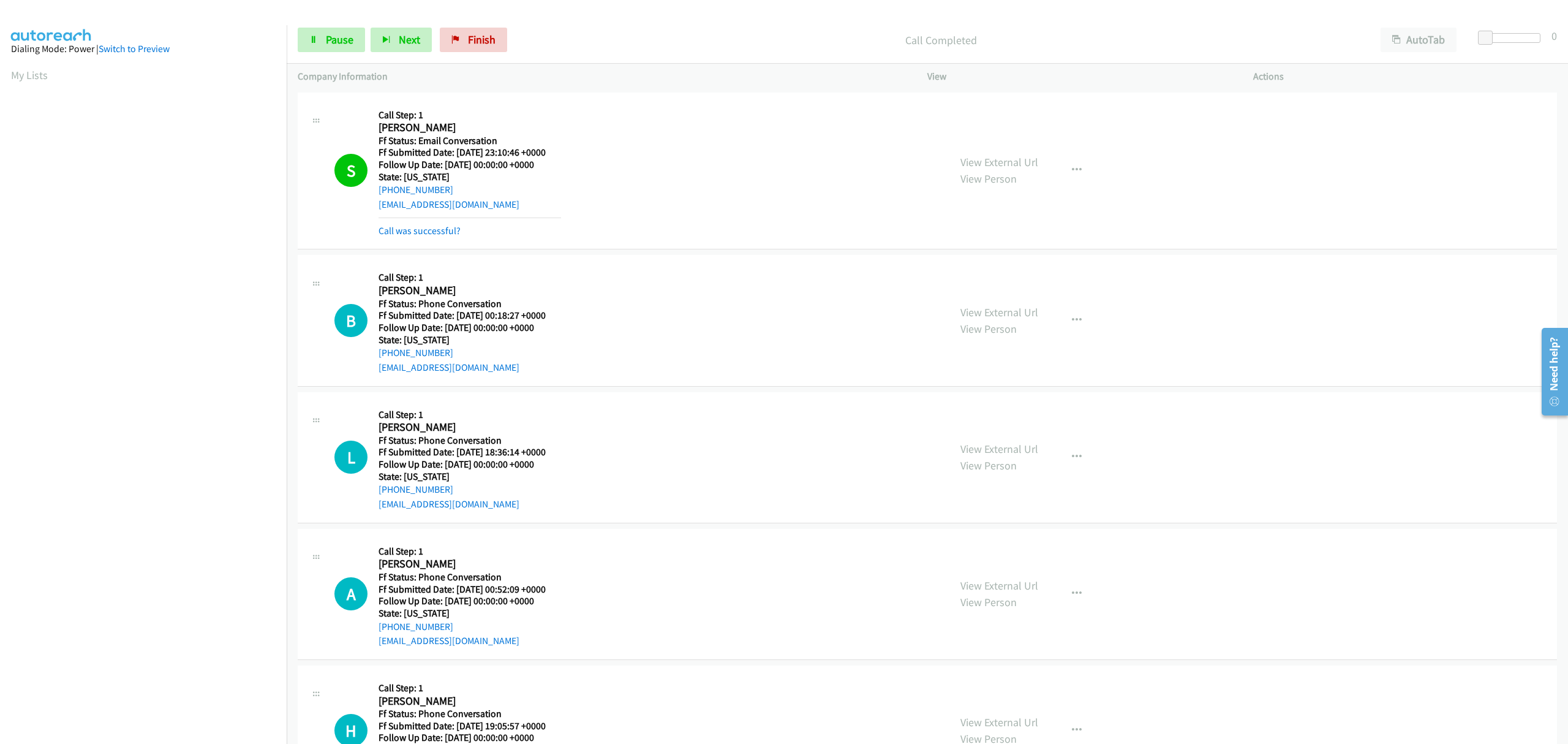
drag, startPoint x: 414, startPoint y: 235, endPoint x: 443, endPoint y: 257, distance: 36.4
click at [431, 232] on link "Call was successful?" at bounding box center [420, 231] width 82 height 11
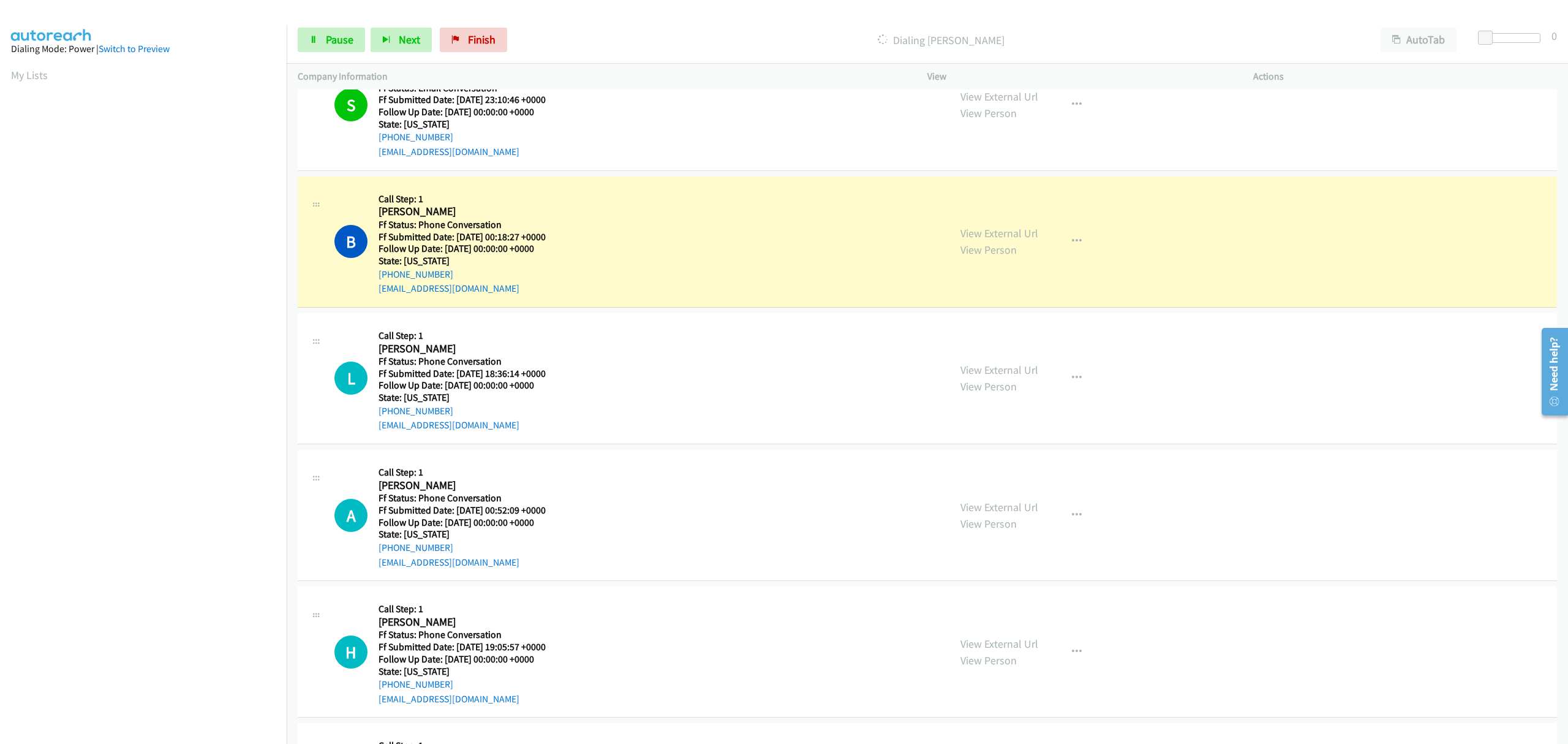
scroll to position [81, 0]
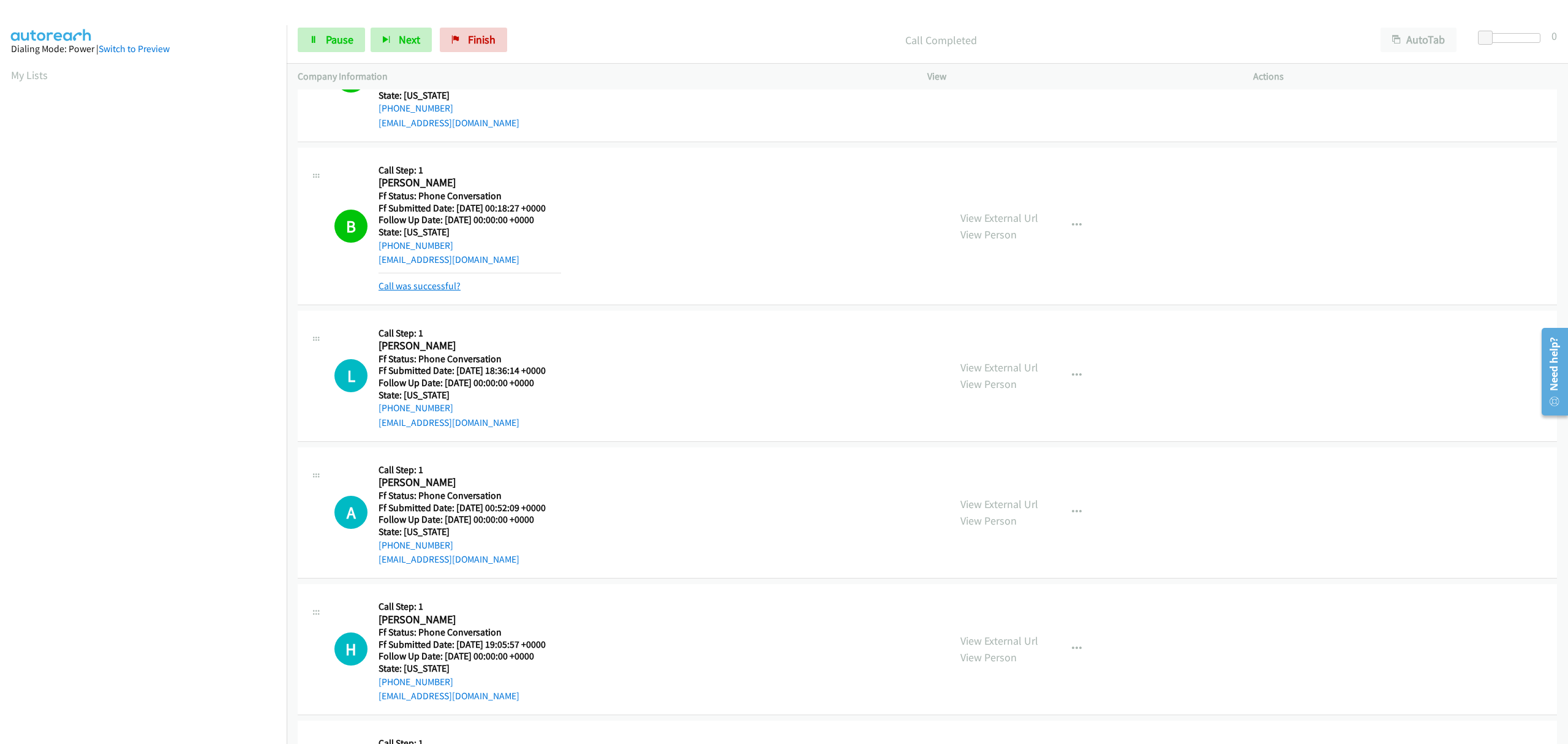
click at [430, 285] on link "Call was successful?" at bounding box center [420, 285] width 82 height 11
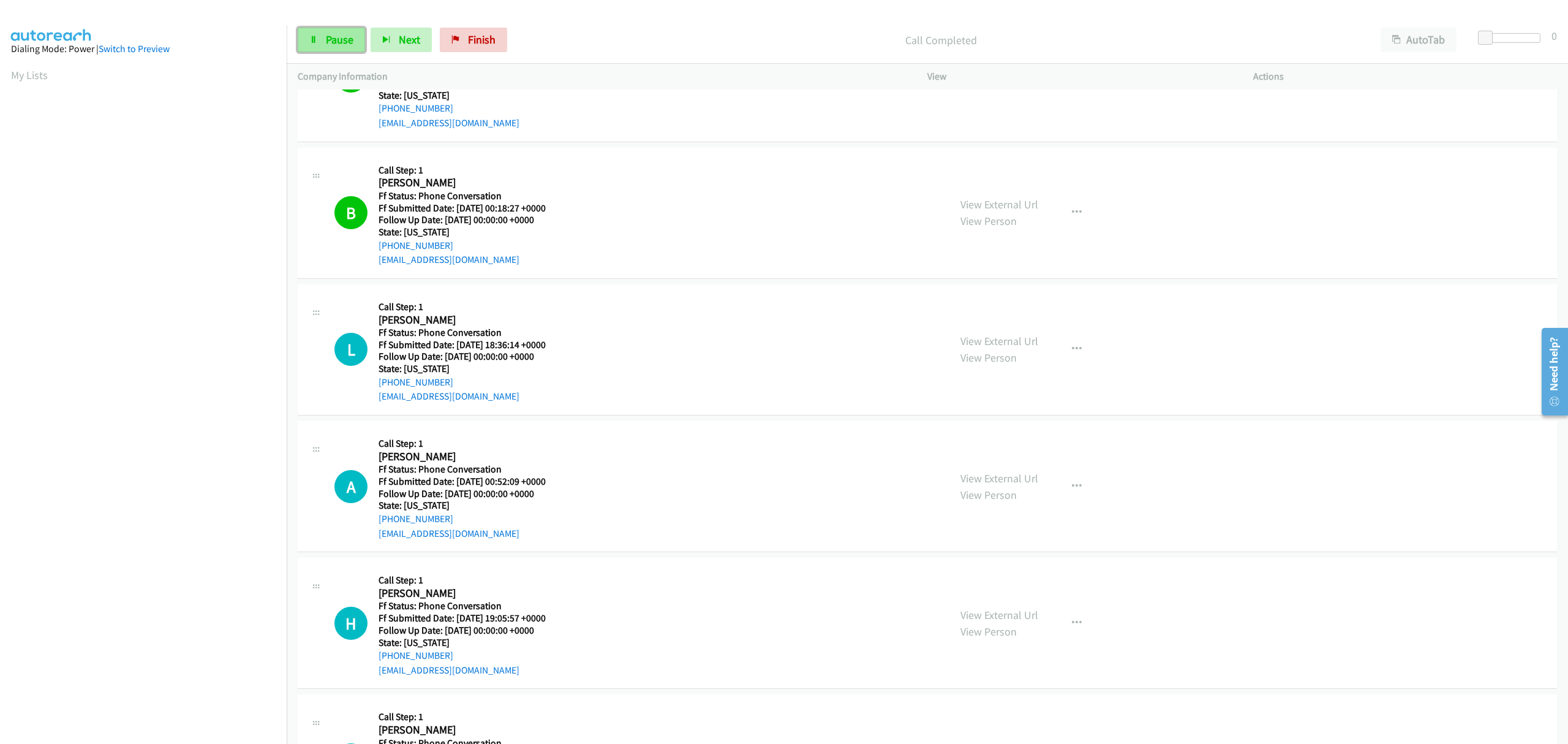
click at [336, 37] on span "Pause" at bounding box center [340, 40] width 27 height 14
click at [335, 37] on span "Start Calls" at bounding box center [350, 40] width 48 height 14
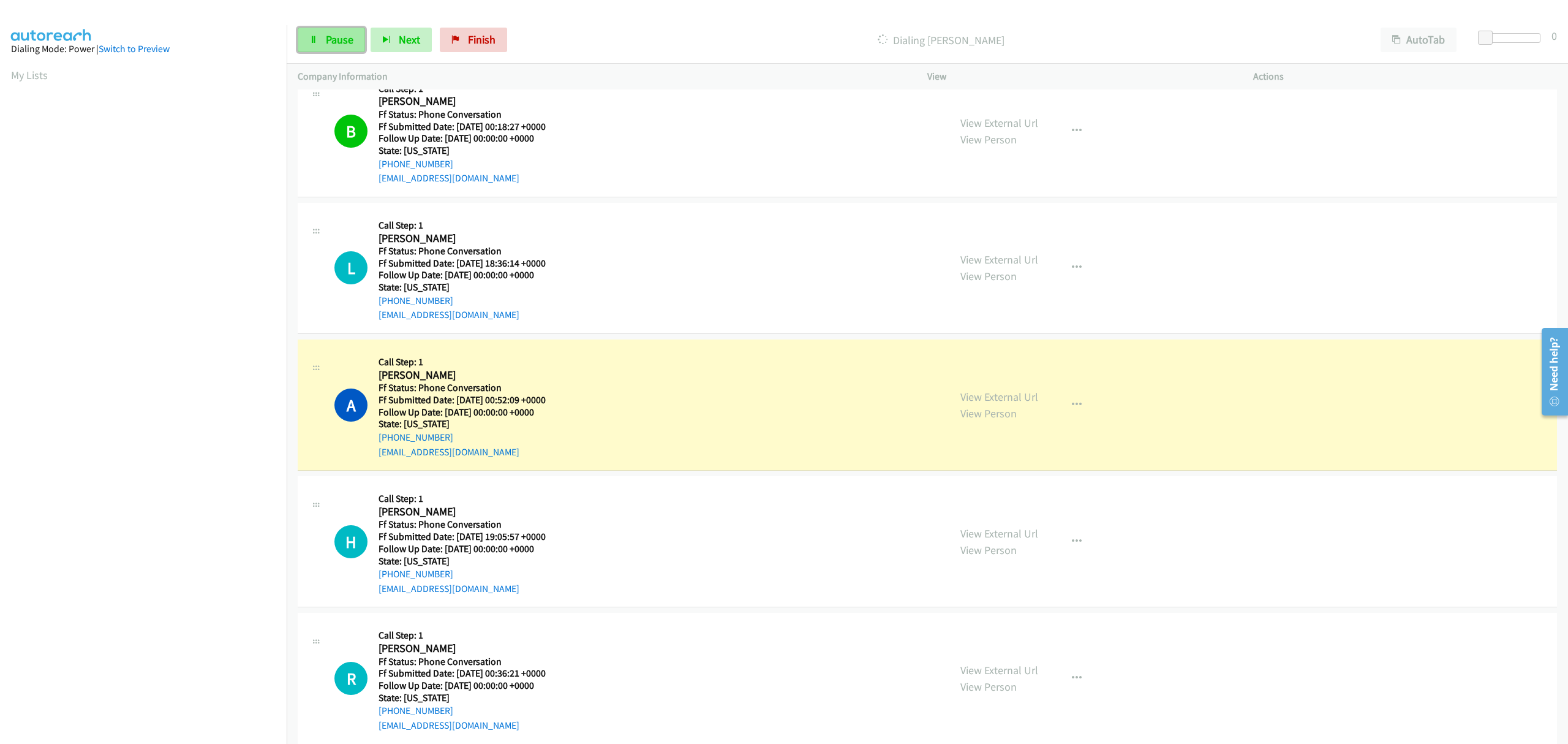
click at [331, 42] on span "Pause" at bounding box center [340, 40] width 27 height 14
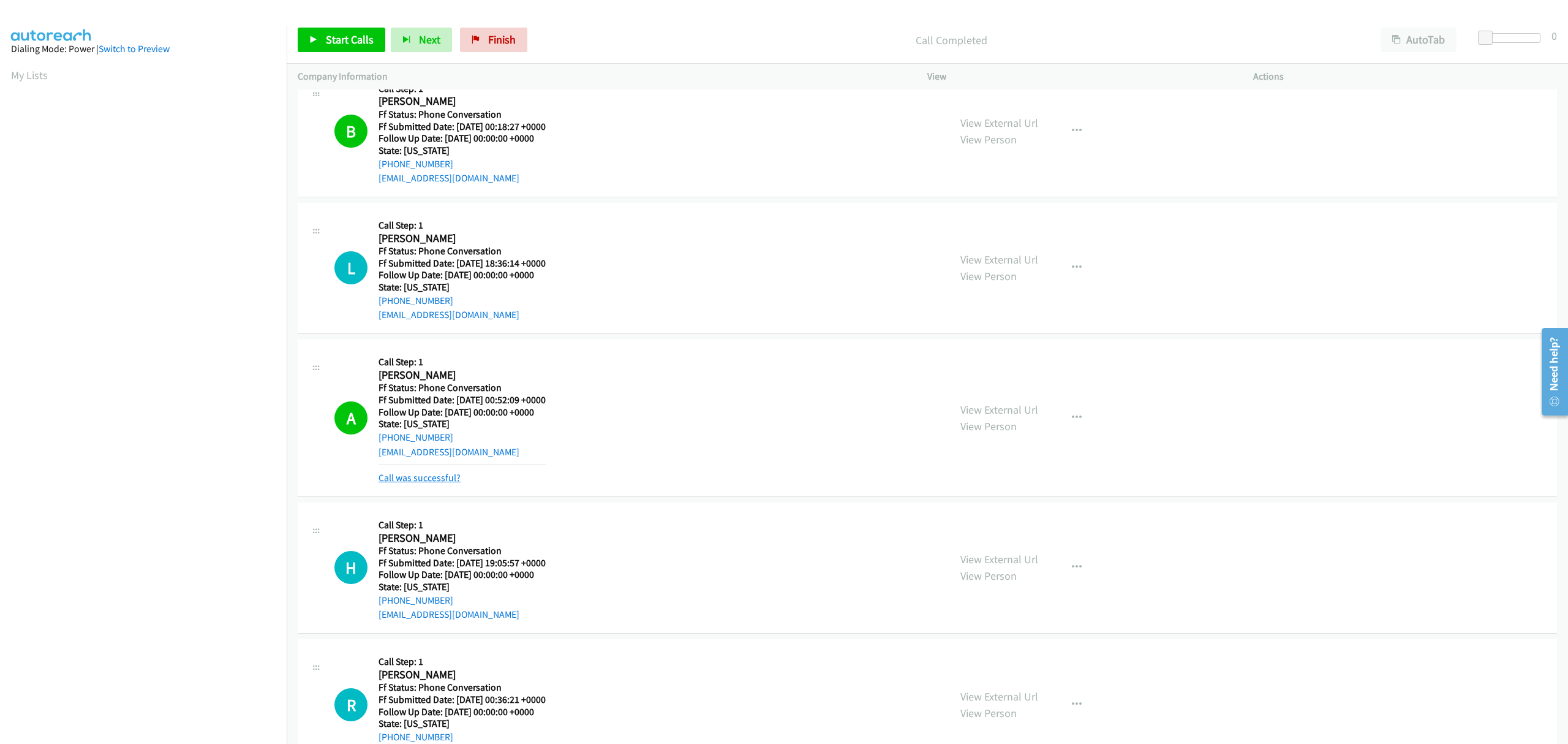
click at [415, 481] on link "Call was successful?" at bounding box center [420, 477] width 82 height 11
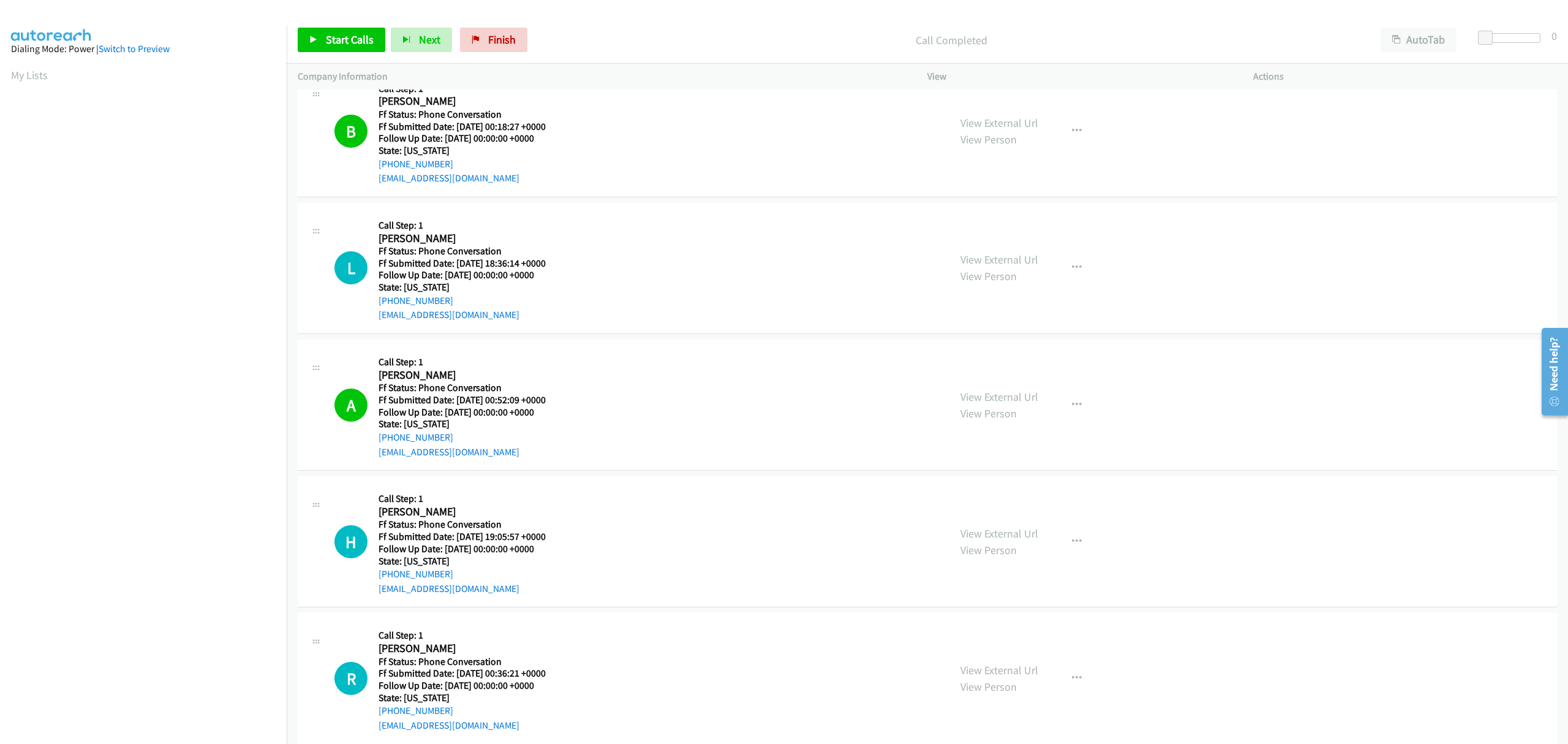
scroll to position [184, 0]
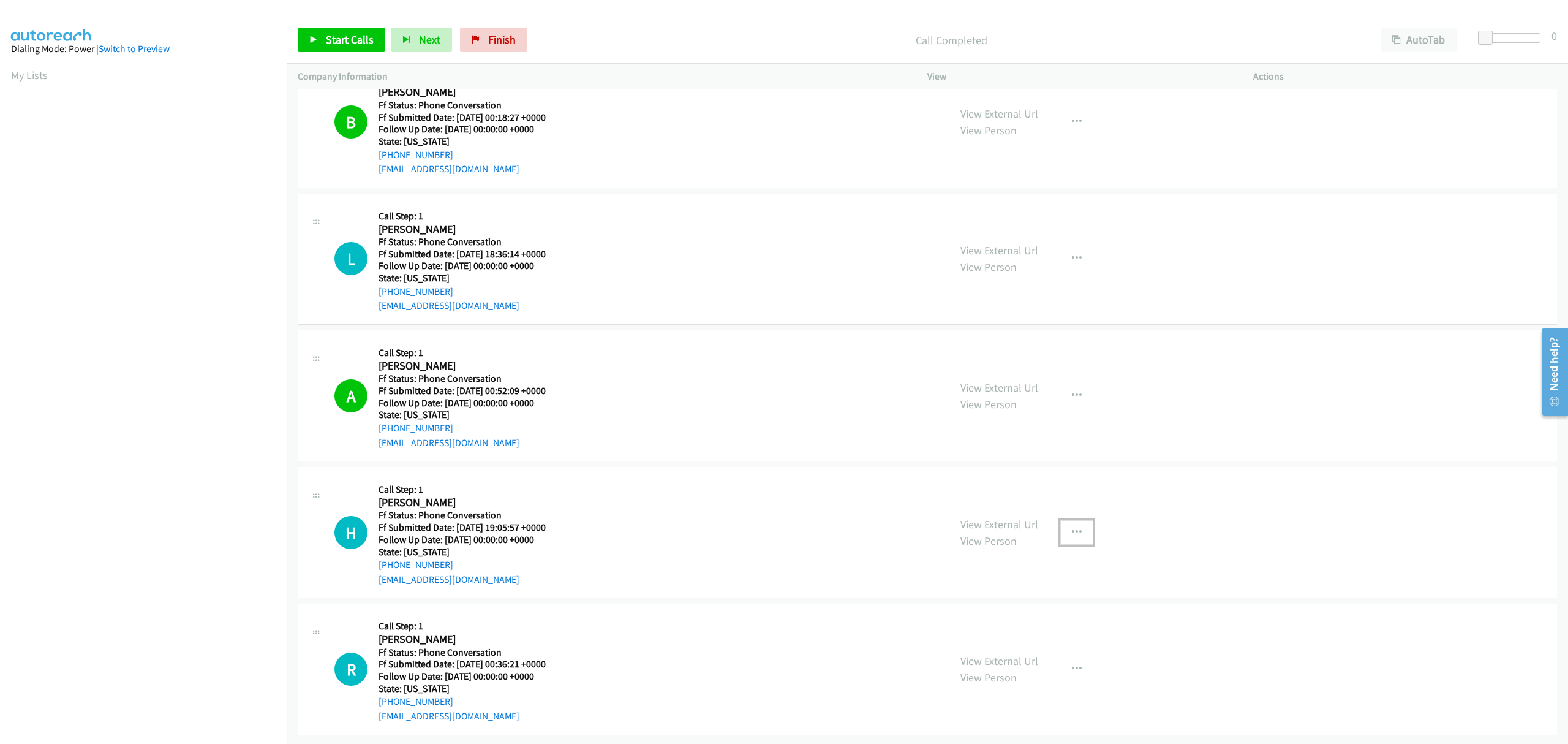
click at [1072, 528] on icon "button" at bounding box center [1077, 533] width 10 height 10
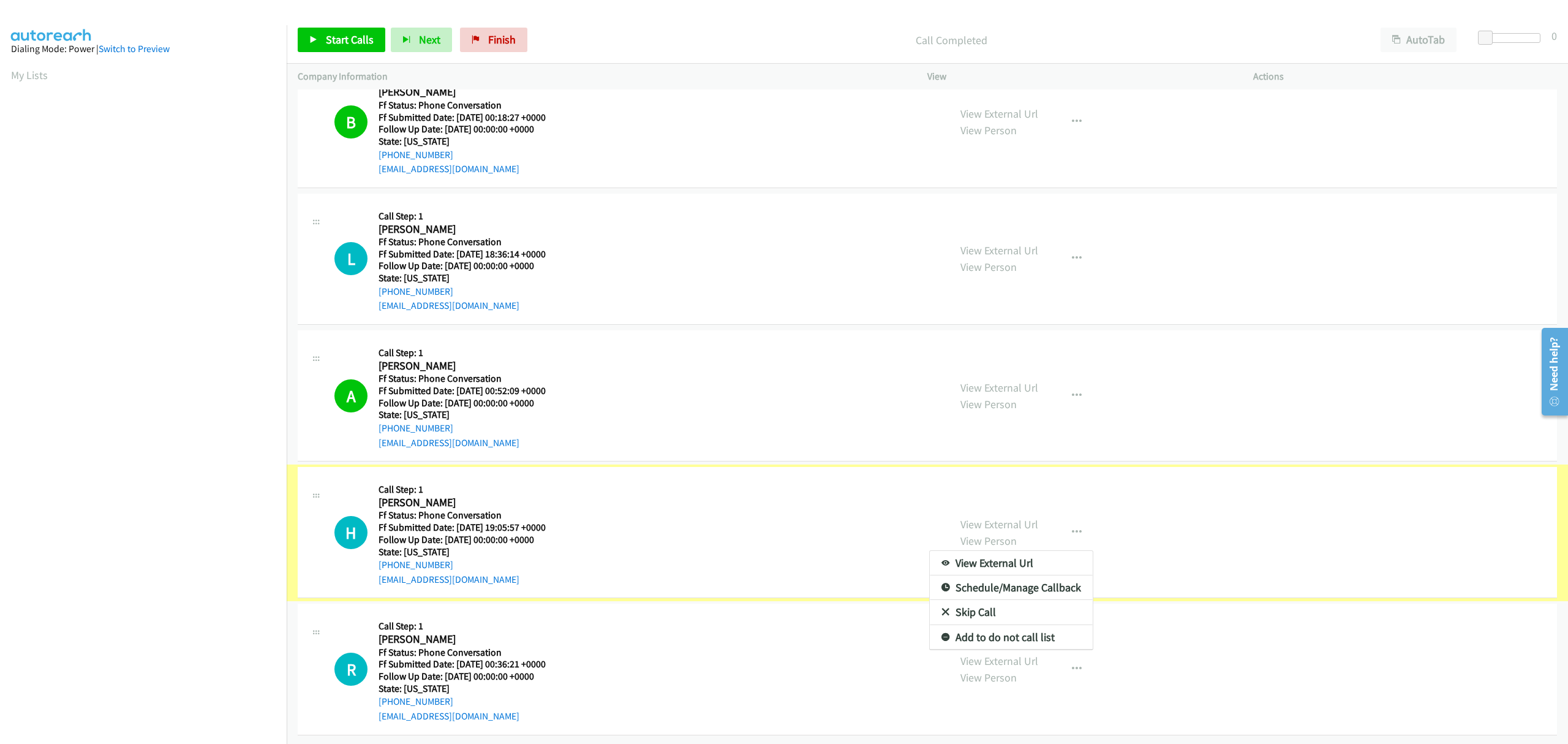
scroll to position [70, 0]
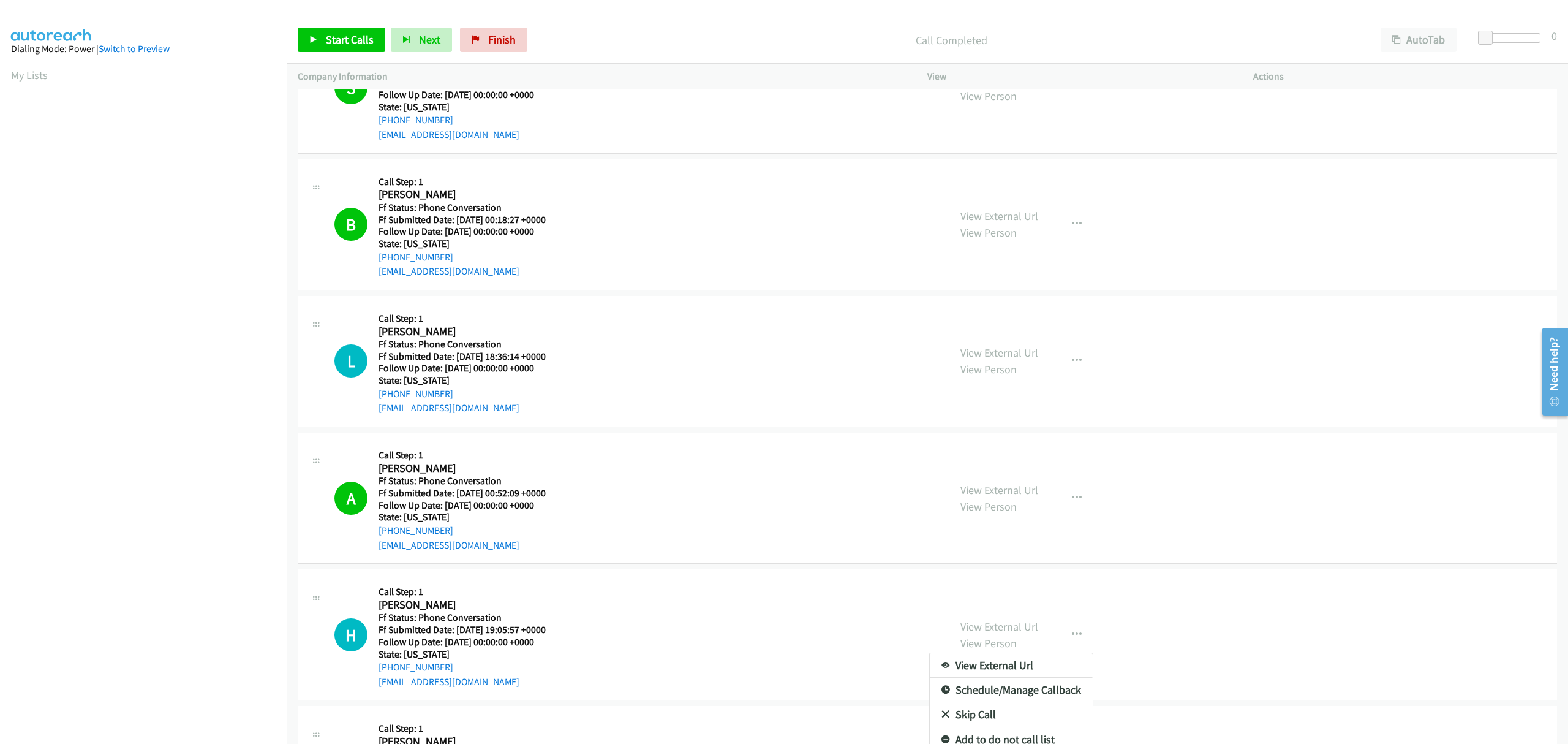
click at [1072, 496] on div at bounding box center [784, 372] width 1568 height 744
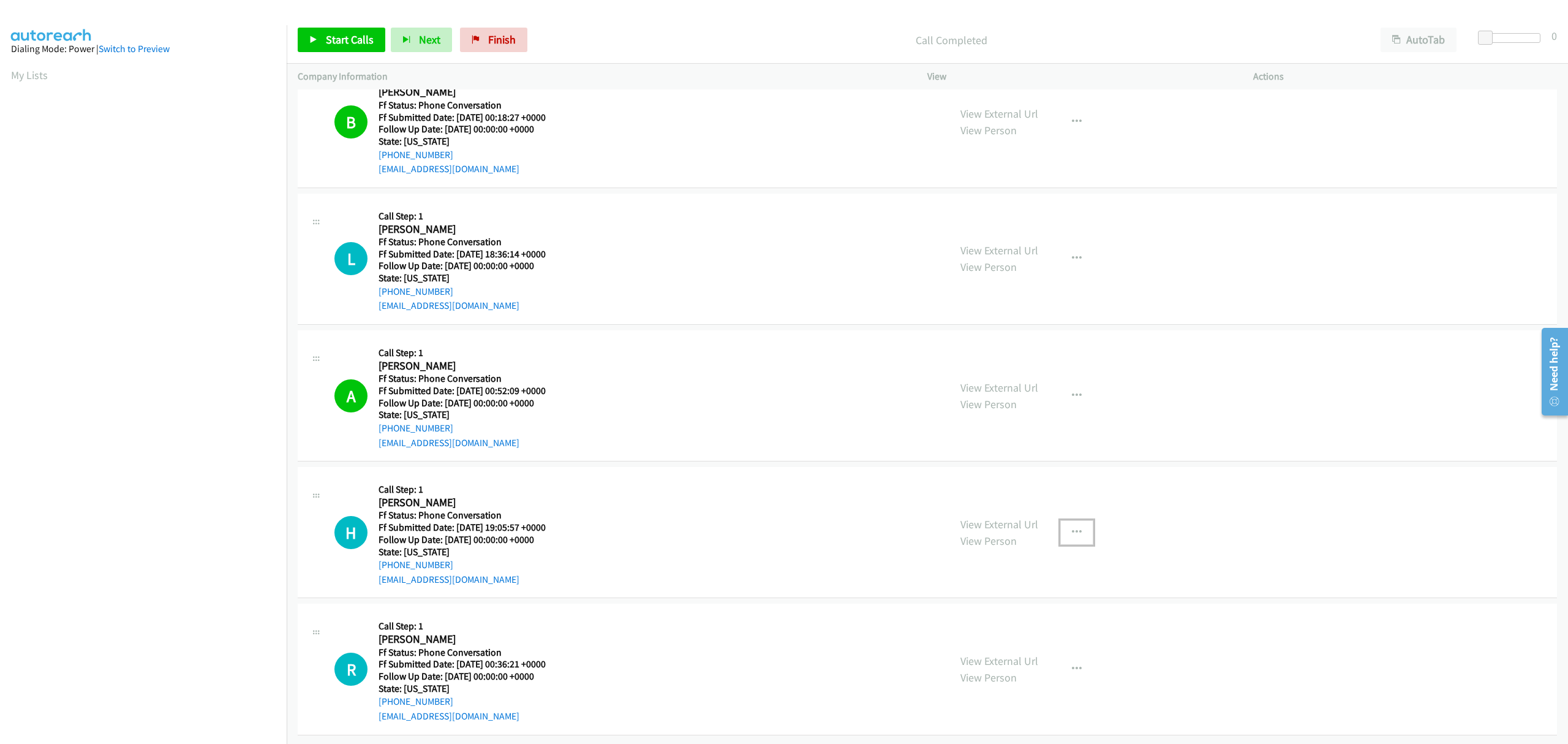
click at [1062, 520] on button "button" at bounding box center [1078, 533] width 33 height 24
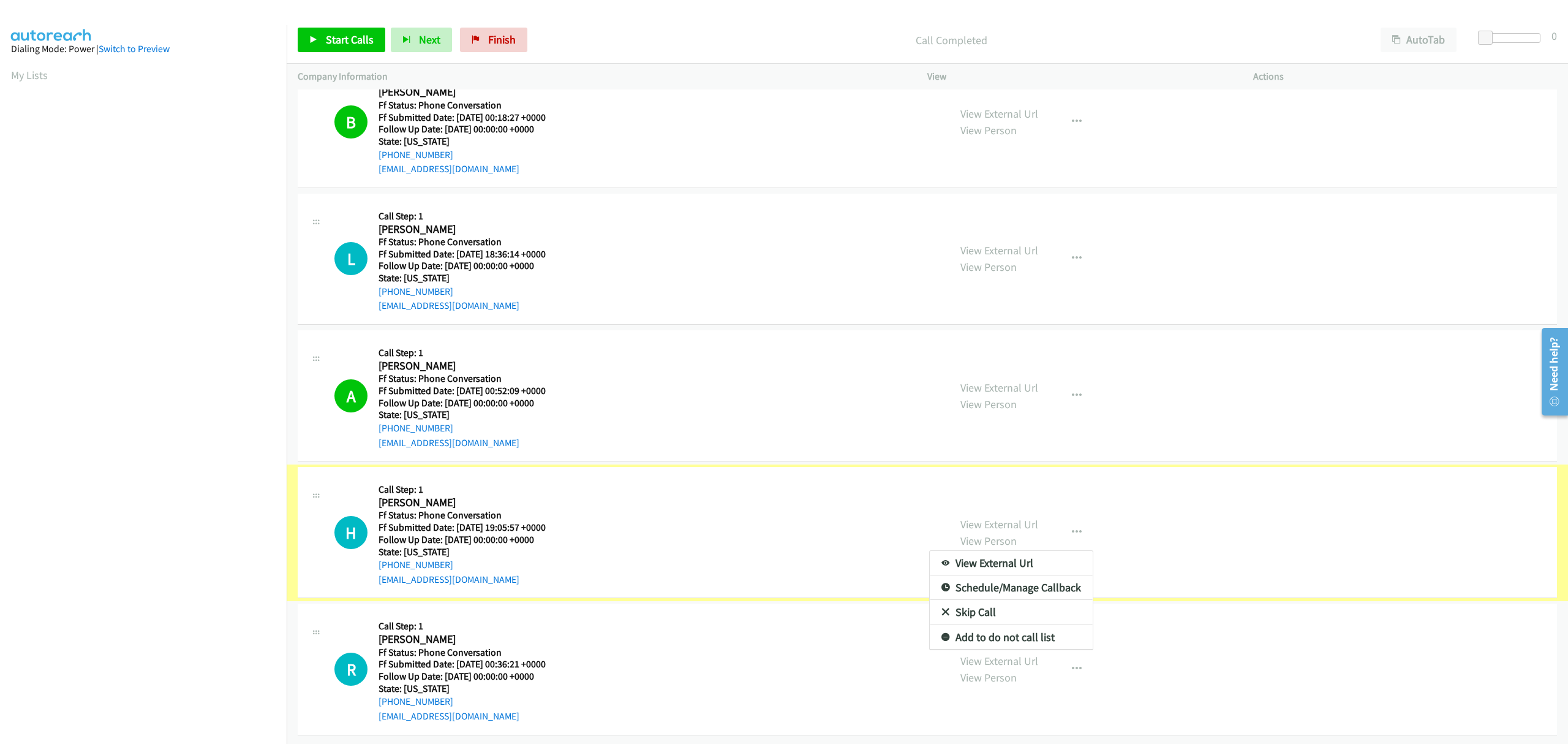
scroll to position [70, 0]
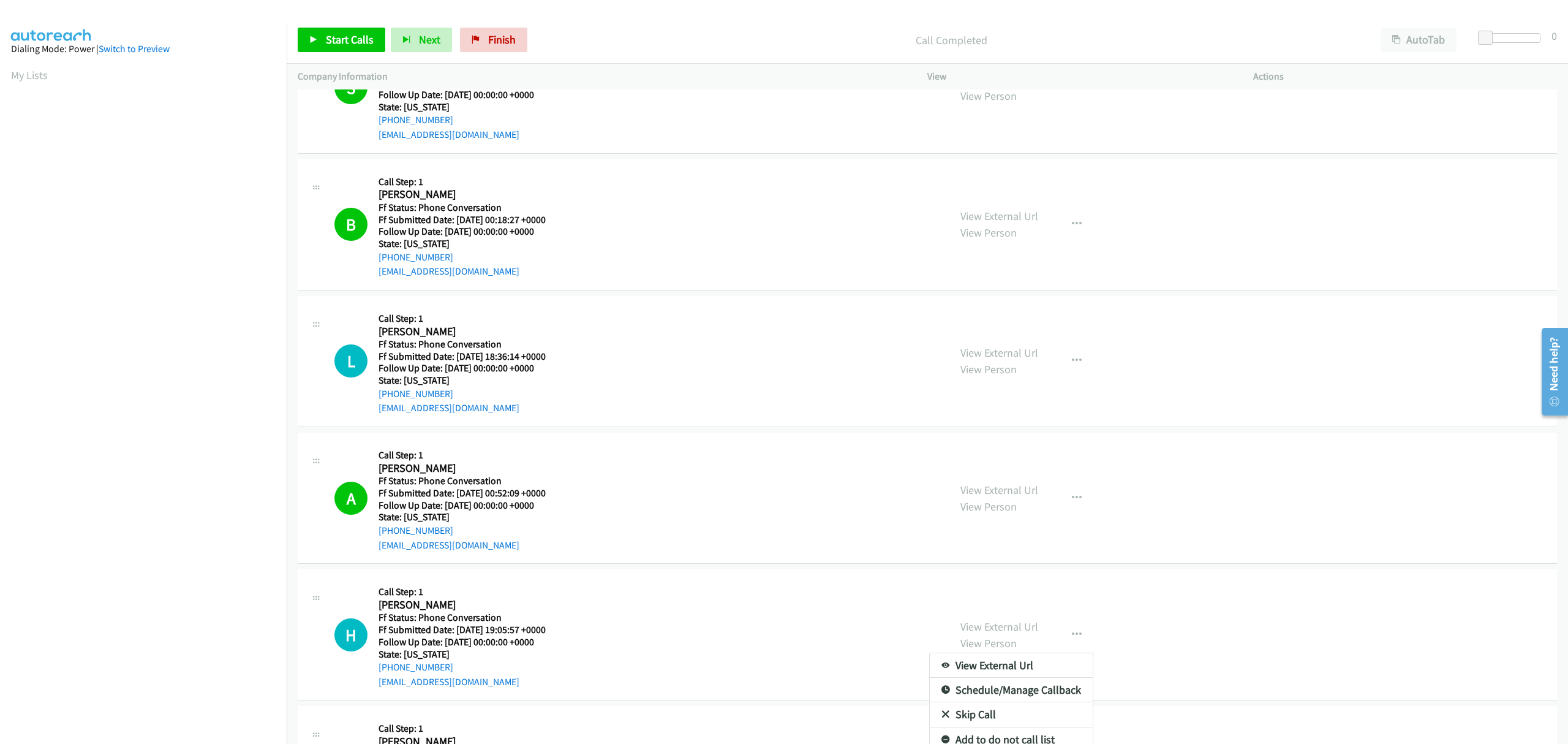
click at [967, 714] on link "Skip Call" at bounding box center [1011, 714] width 163 height 24
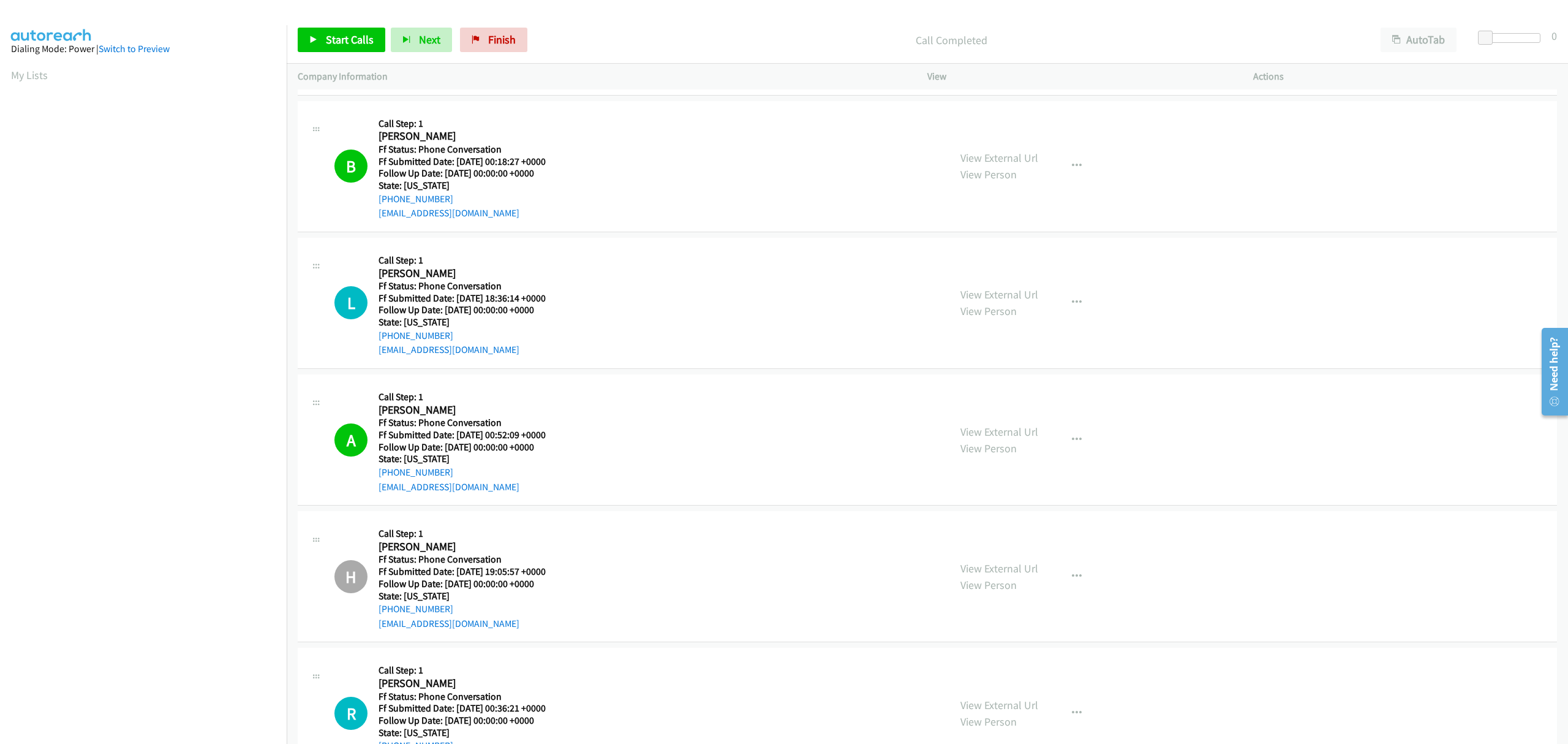
scroll to position [184, 0]
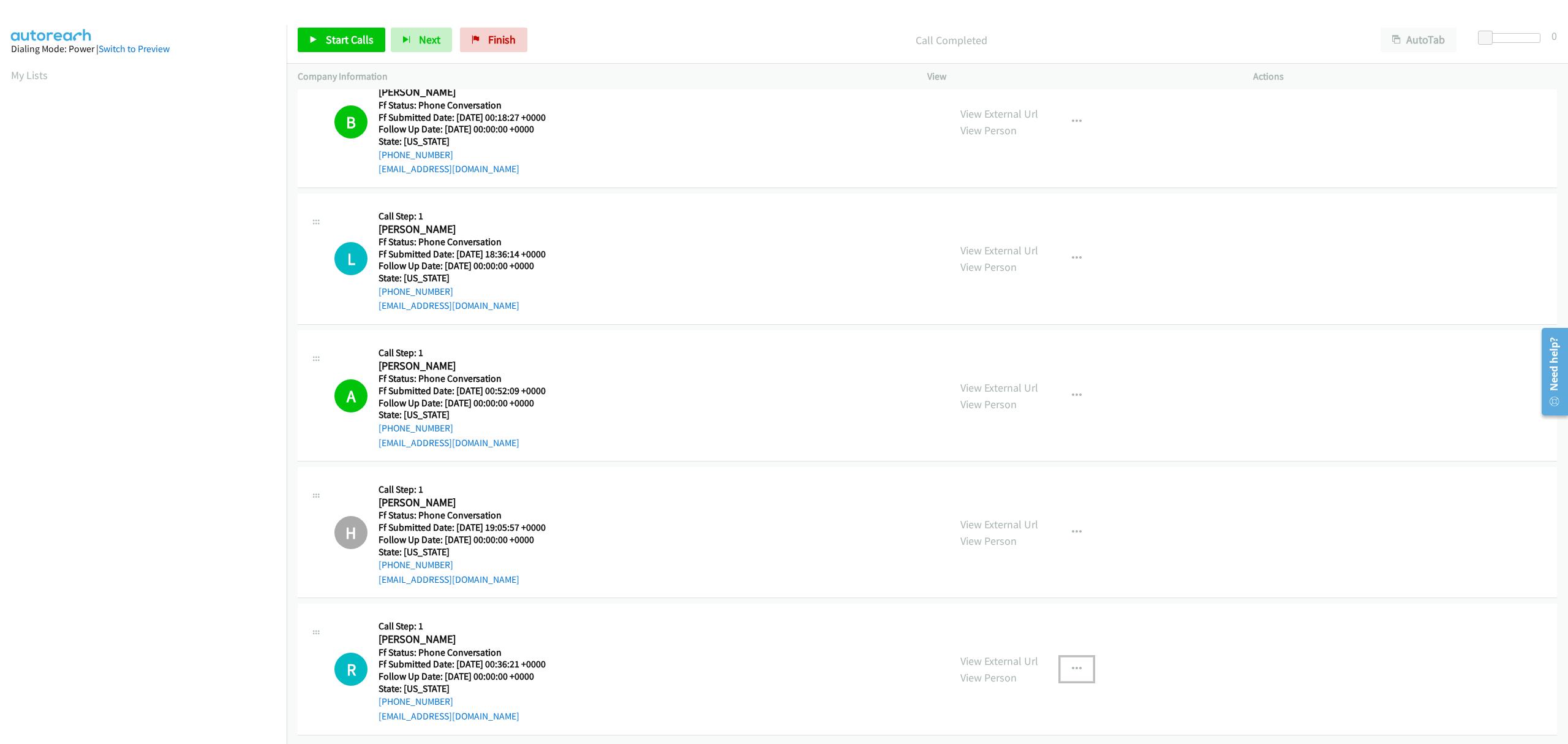
click at [1074, 664] on icon "button" at bounding box center [1077, 669] width 10 height 10
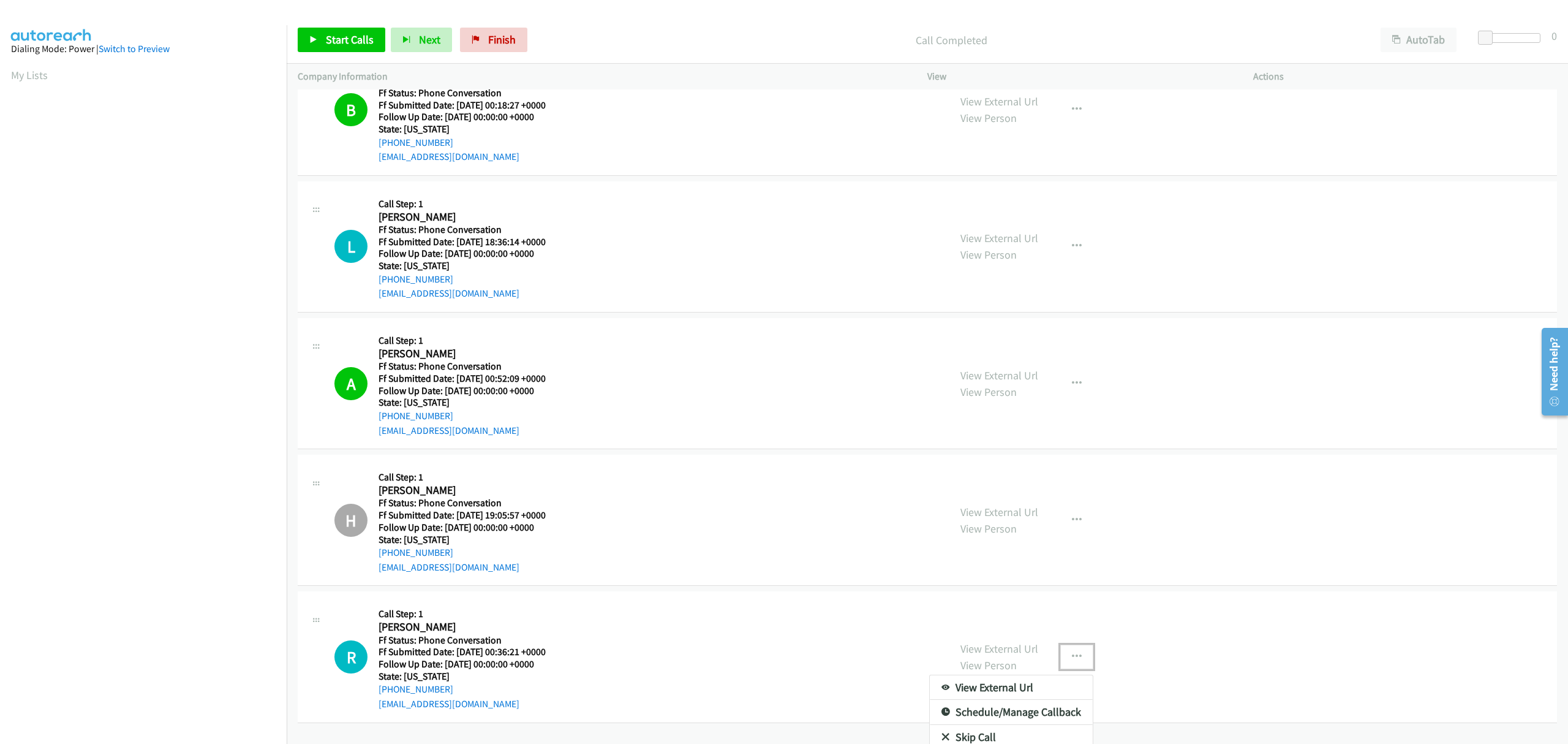
scroll to position [229, 0]
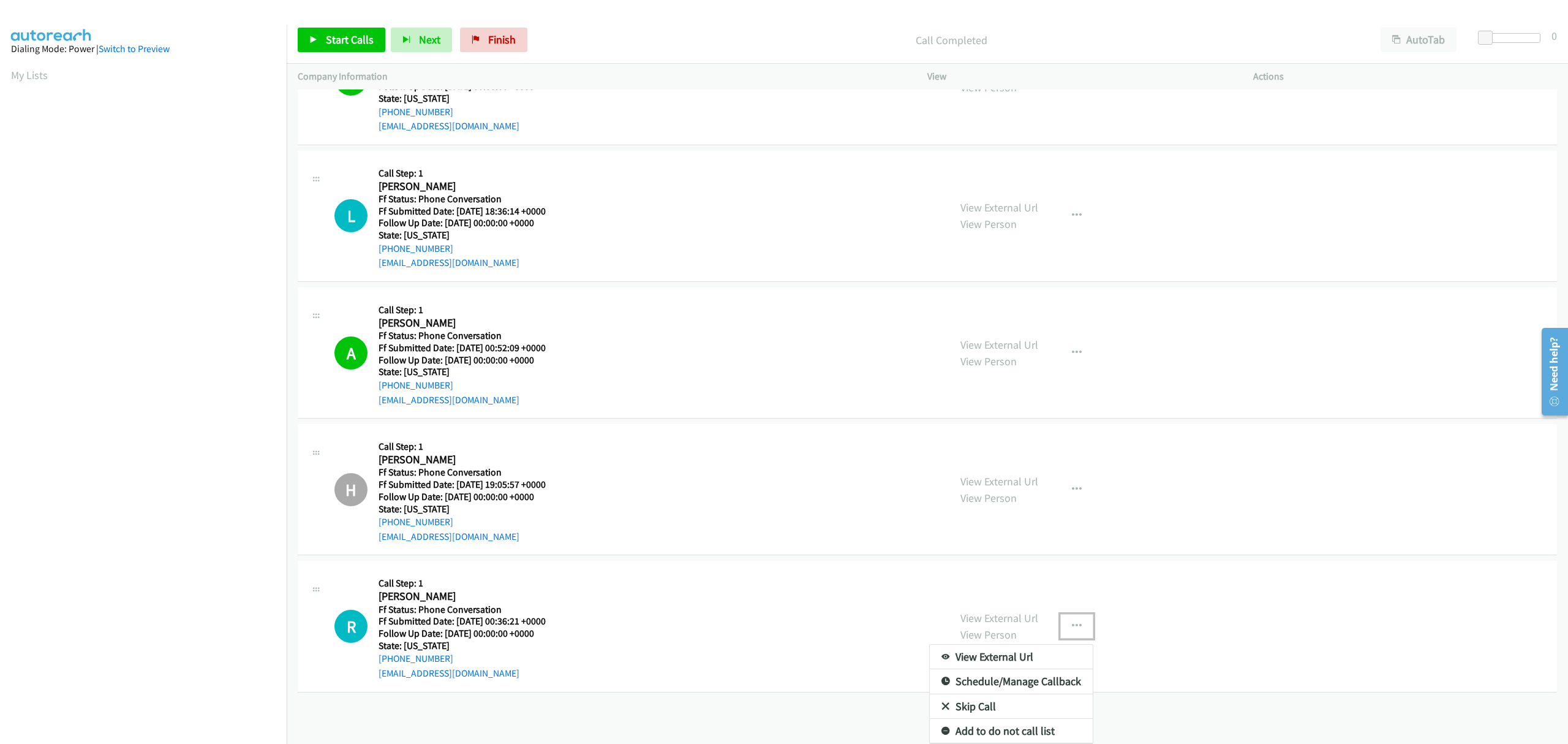
click at [972, 695] on link "Skip Call" at bounding box center [1011, 707] width 163 height 24
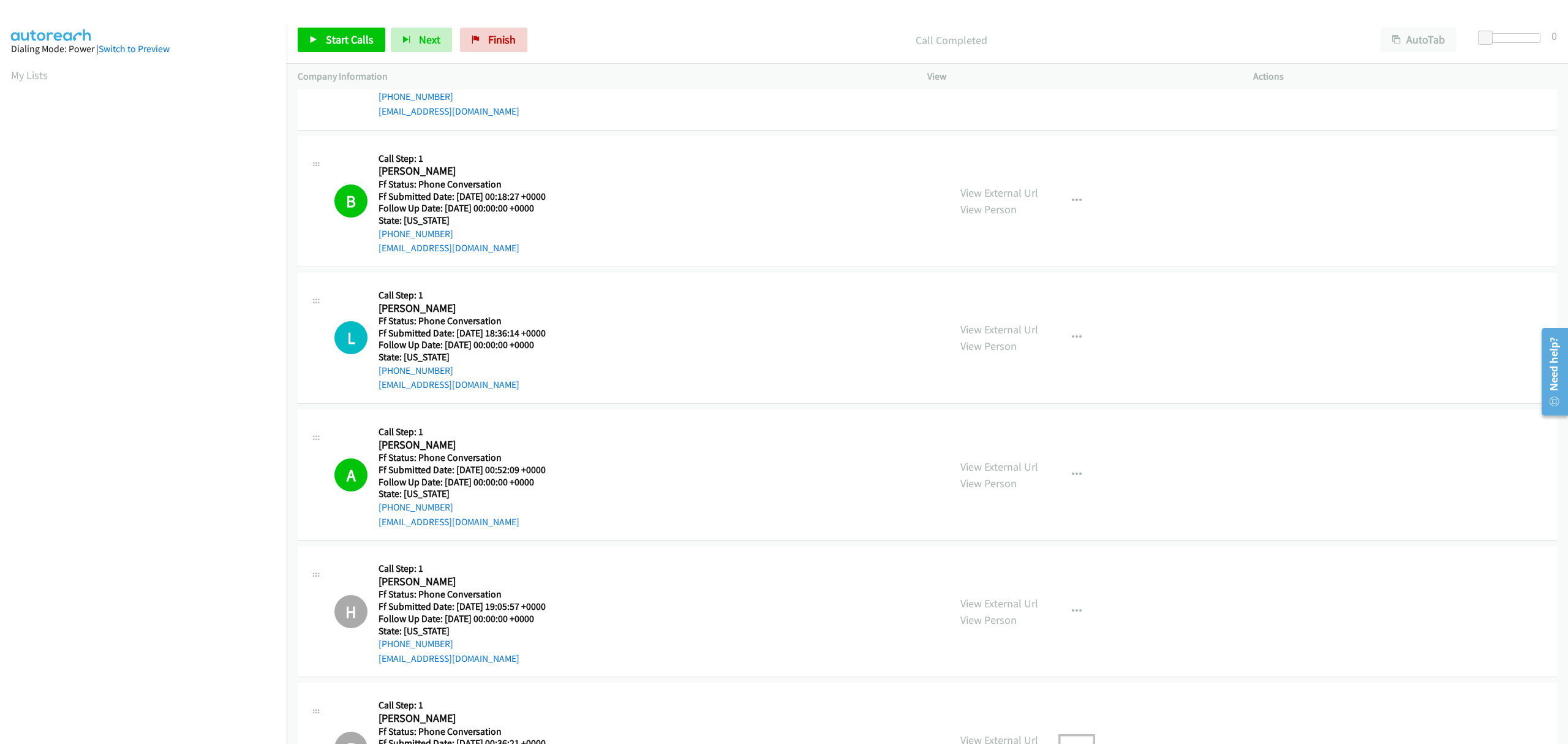
scroll to position [184, 0]
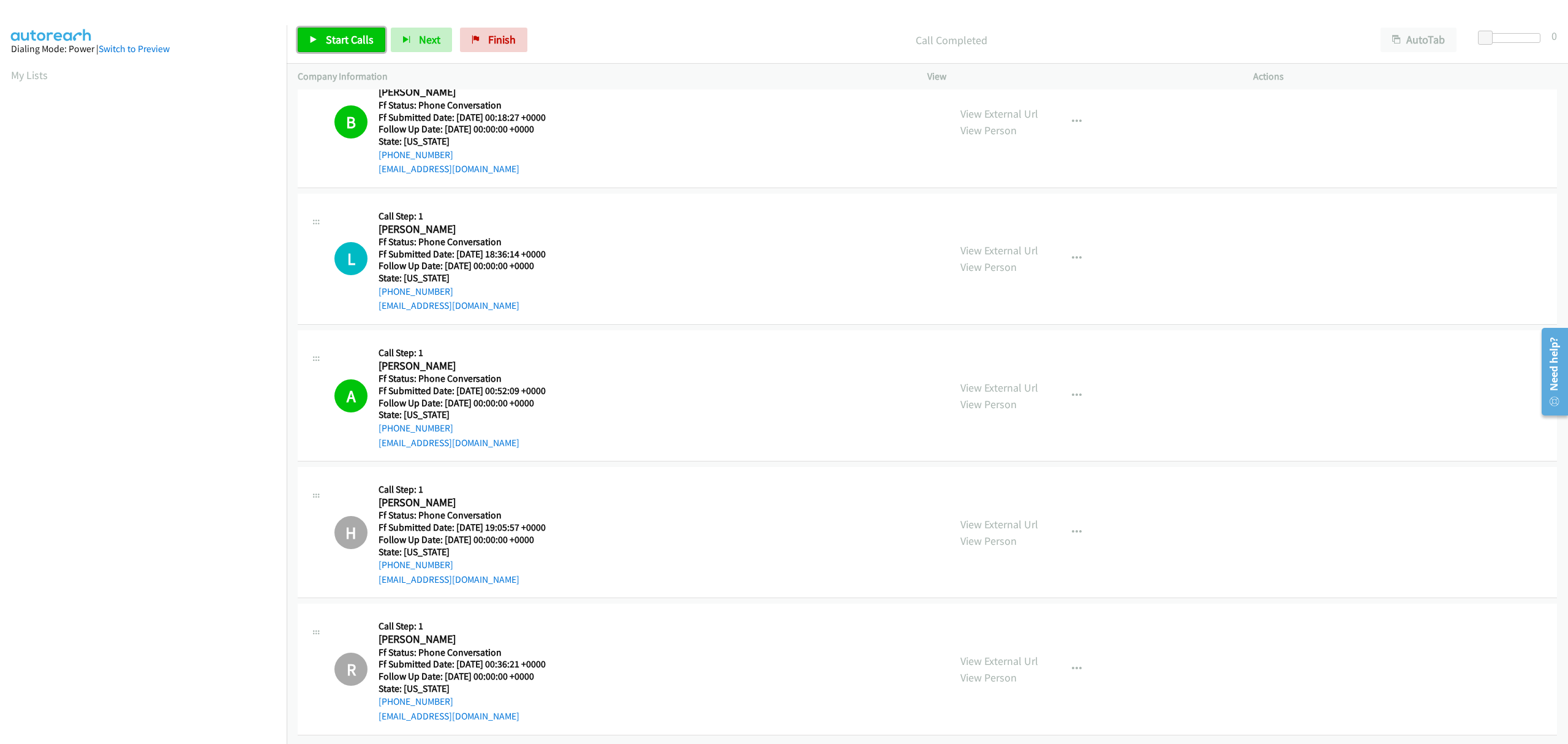
click at [358, 45] on span "Start Calls" at bounding box center [350, 40] width 48 height 14
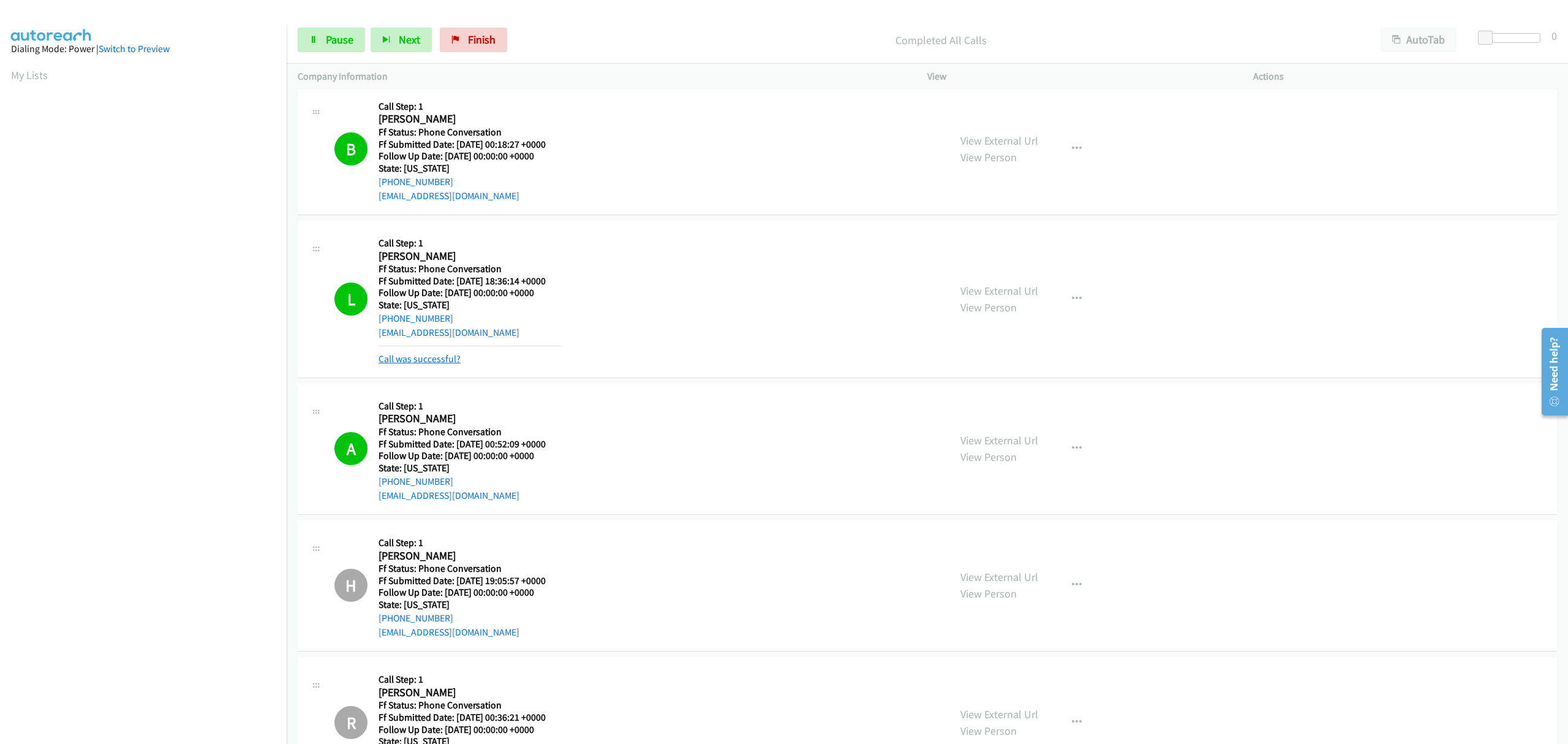
click at [440, 364] on link "Call was successful?" at bounding box center [420, 358] width 82 height 11
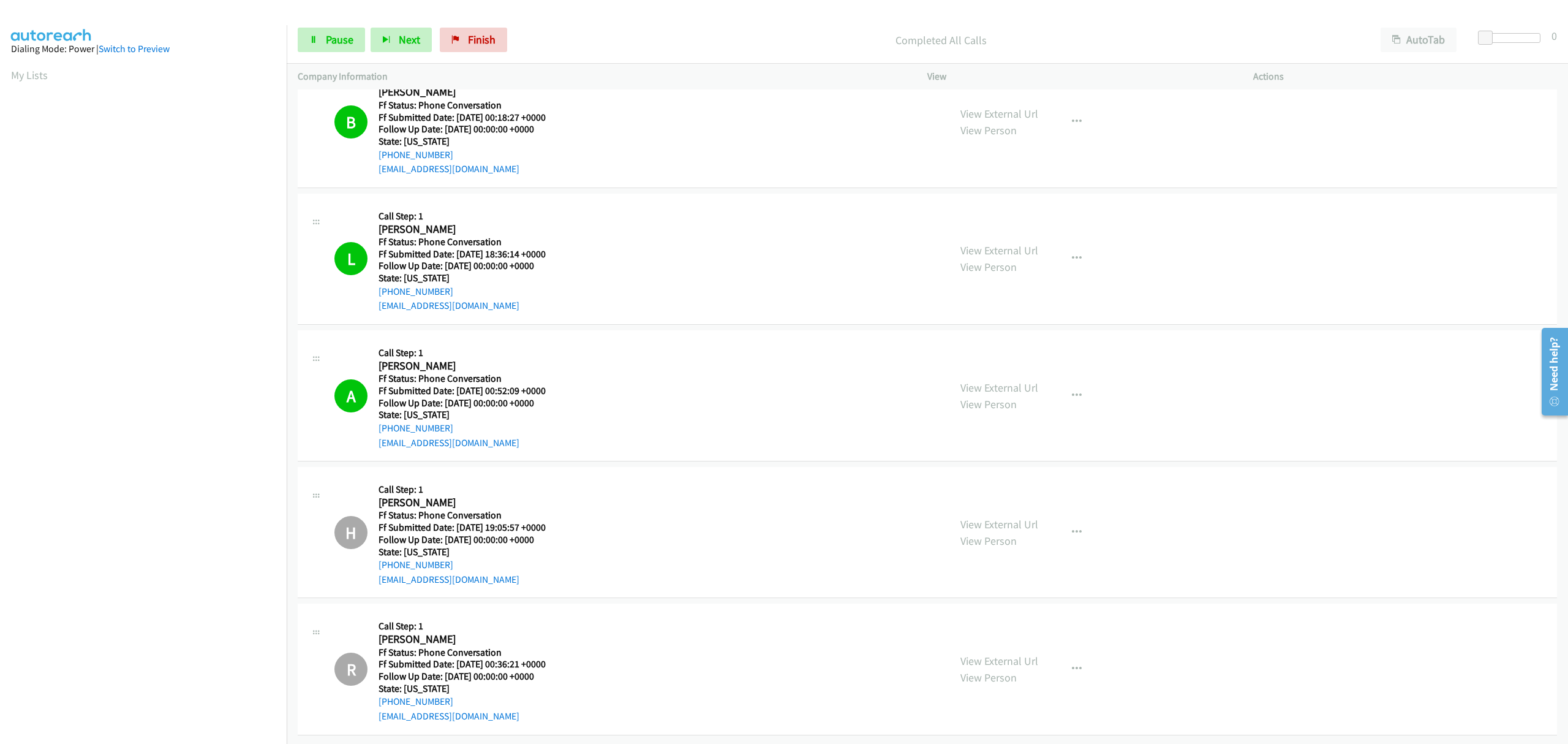
scroll to position [224, 0]
click at [326, 44] on span "Pause" at bounding box center [340, 40] width 27 height 14
click at [326, 43] on span "Start Calls" at bounding box center [350, 40] width 48 height 14
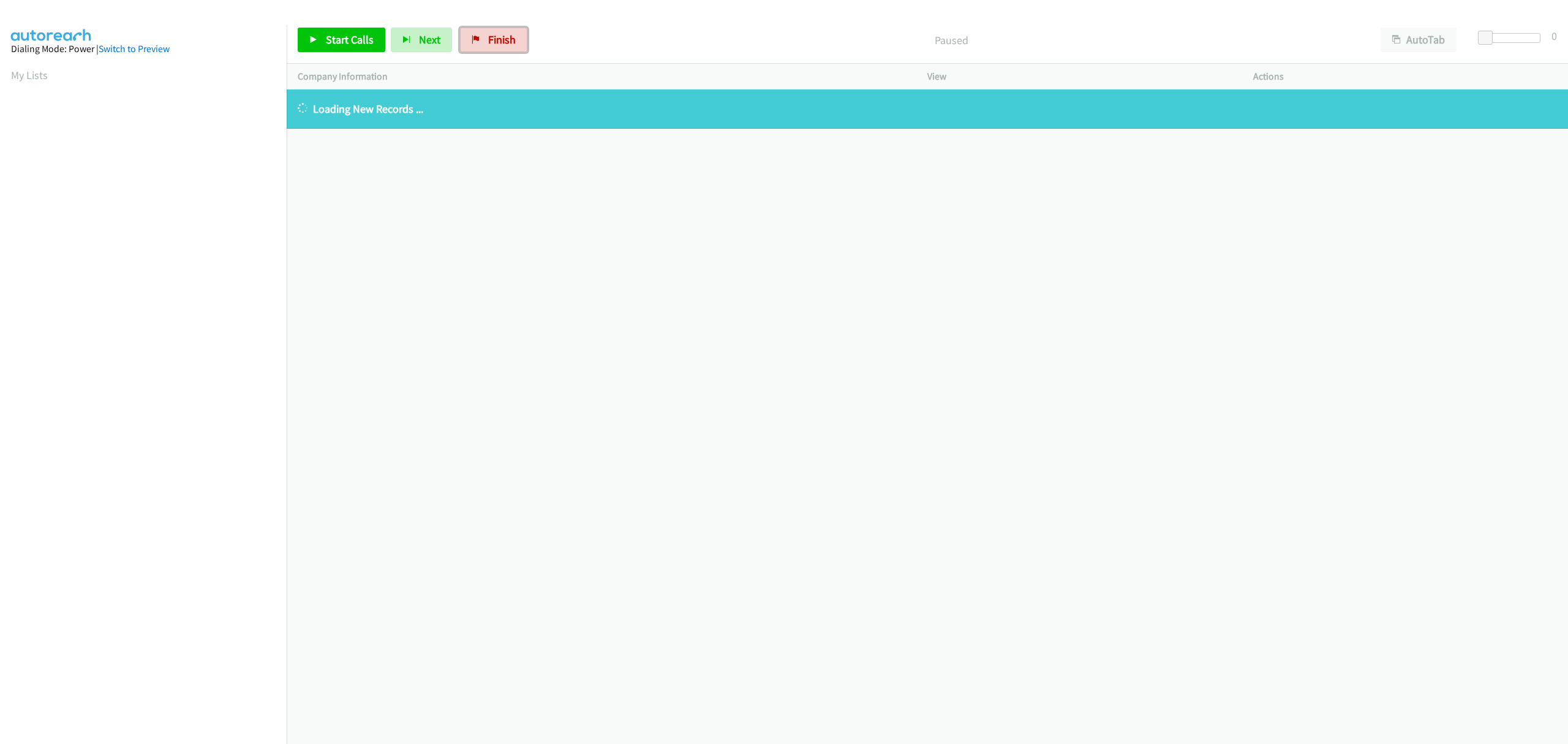
drag, startPoint x: 497, startPoint y: 27, endPoint x: 842, endPoint y: 43, distance: 345.4
click at [497, 27] on link "Finish" at bounding box center [494, 40] width 68 height 24
